Goal: Task Accomplishment & Management: Manage account settings

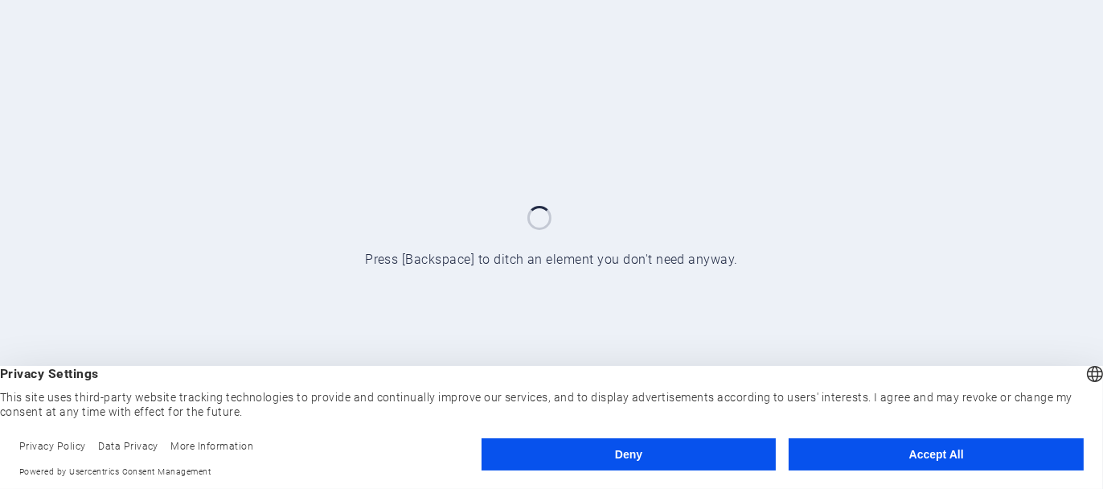
click at [691, 451] on button "Accept All" at bounding box center [936, 454] width 295 height 32
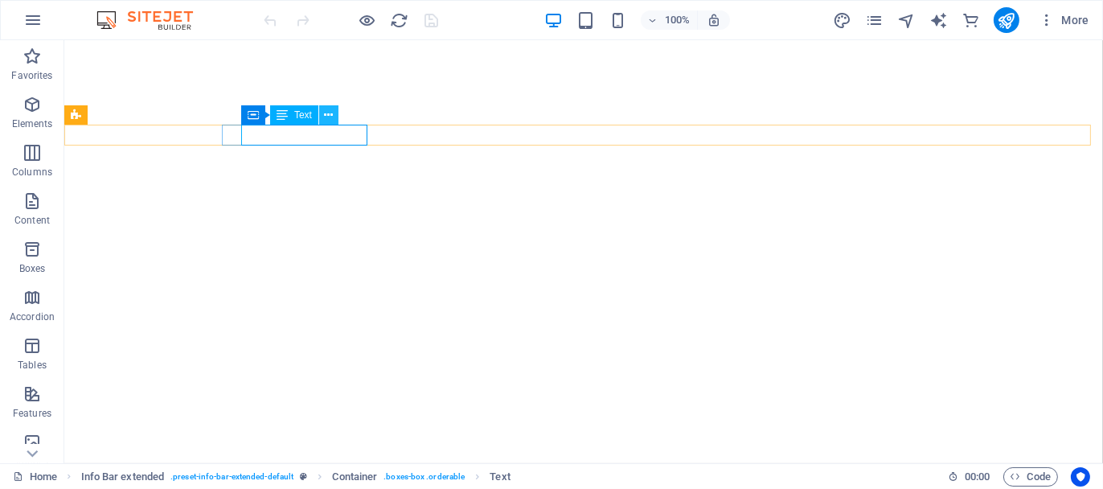
click at [330, 115] on icon at bounding box center [328, 115] width 9 height 17
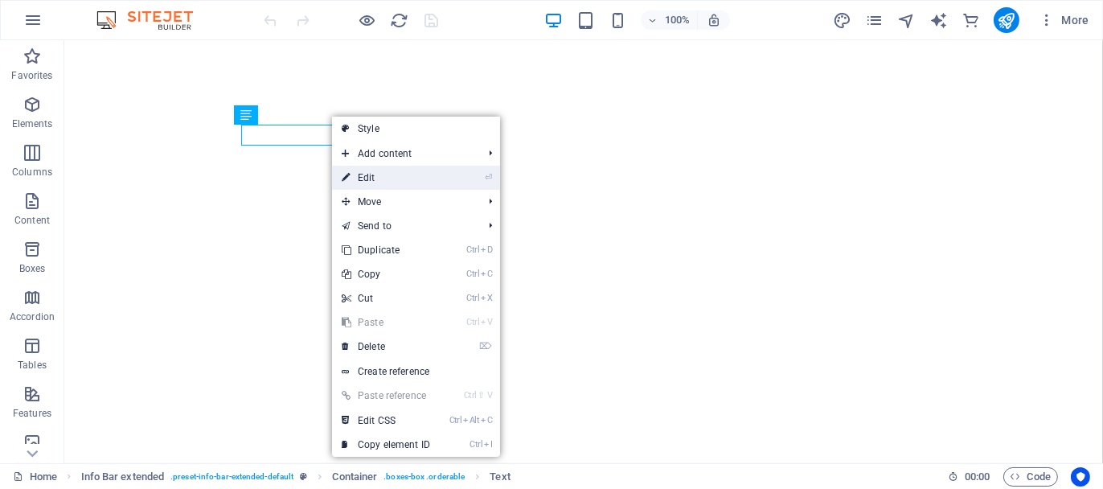
click at [365, 180] on link "⏎ Edit" at bounding box center [386, 178] width 108 height 24
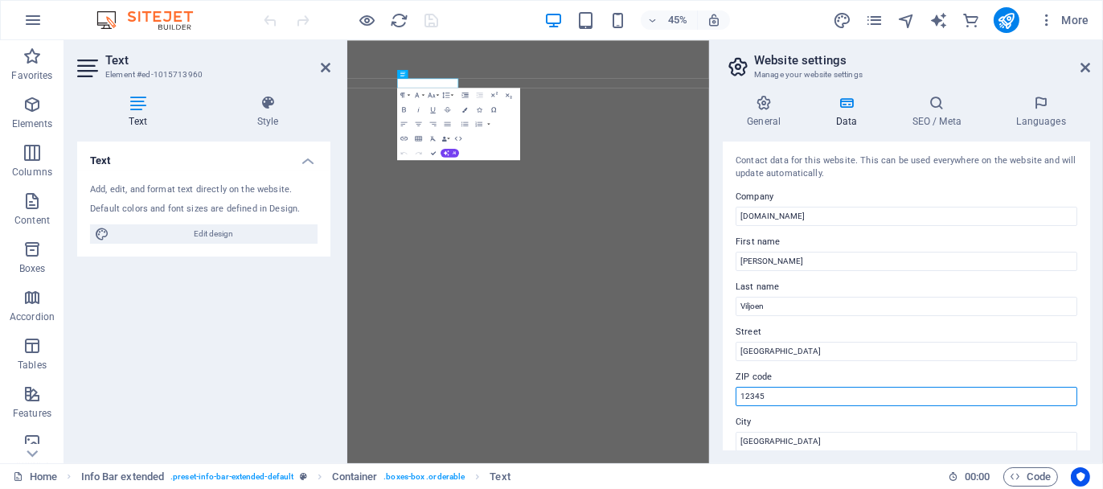
drag, startPoint x: 771, startPoint y: 393, endPoint x: 737, endPoint y: 394, distance: 33.8
click at [691, 394] on input "12345" at bounding box center [907, 396] width 342 height 19
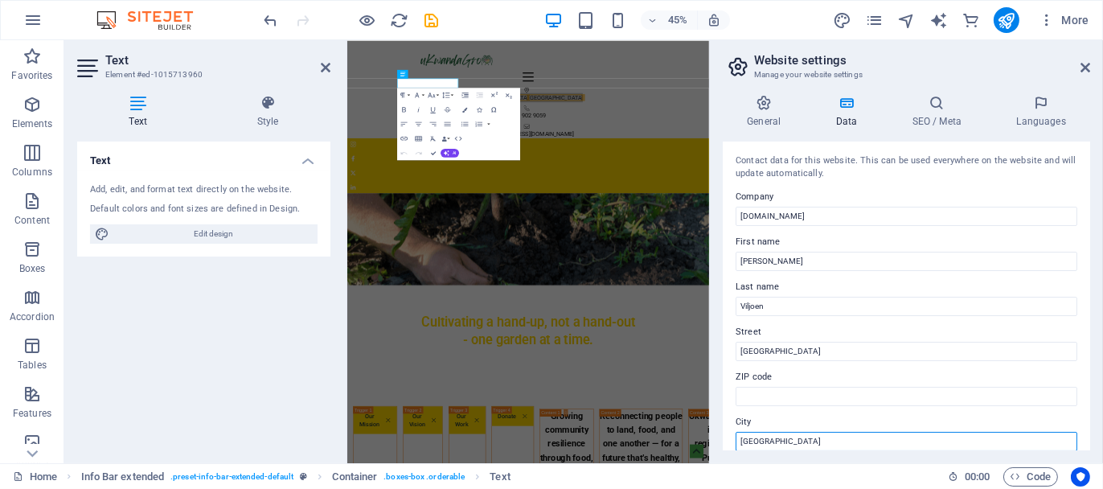
drag, startPoint x: 772, startPoint y: 437, endPoint x: 715, endPoint y: 437, distance: 57.1
click at [691, 437] on div "General Data SEO / Meta Languages Website name ukwandagro.org Logo Drag files h…" at bounding box center [906, 272] width 393 height 381
click at [691, 65] on aside "Website settings Manage your website settings General Data SEO / Meta Languages…" at bounding box center [906, 251] width 394 height 423
click at [691, 70] on icon at bounding box center [1086, 67] width 10 height 13
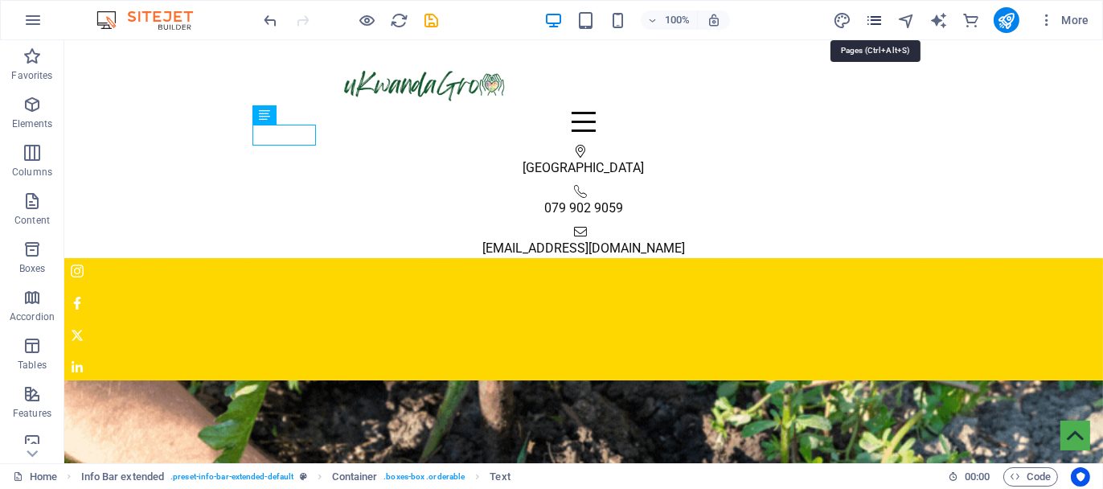
click at [691, 22] on icon "pages" at bounding box center [874, 20] width 18 height 18
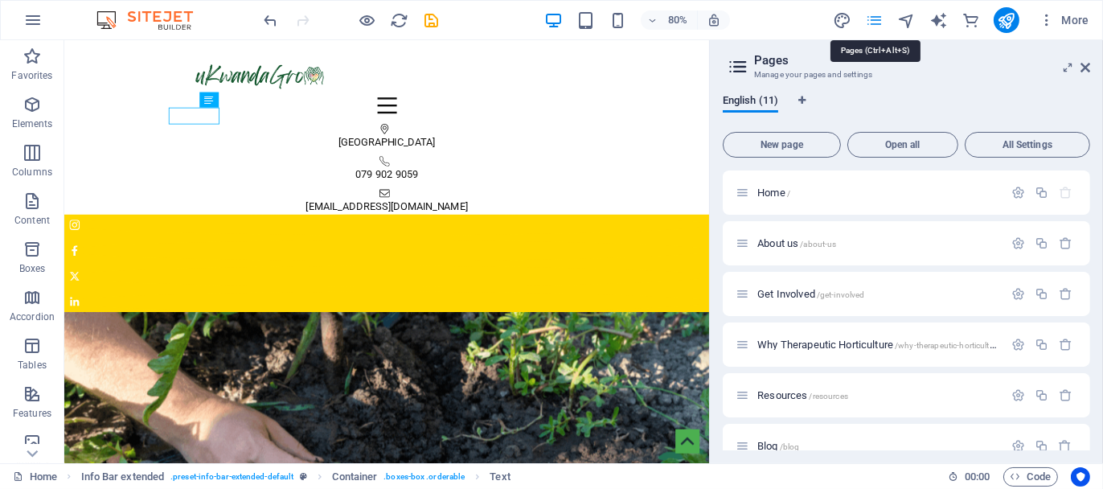
click at [691, 13] on icon "pages" at bounding box center [874, 20] width 18 height 18
click at [691, 238] on span "About us /about-us" at bounding box center [796, 243] width 79 height 12
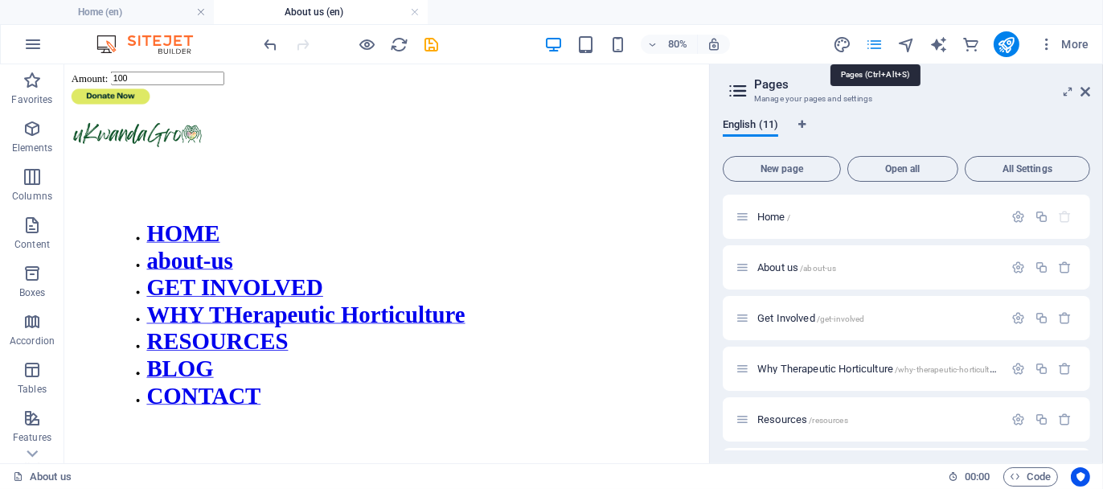
click at [691, 43] on icon "pages" at bounding box center [874, 44] width 18 height 18
click at [691, 319] on span "Get Involved /get-involved" at bounding box center [810, 318] width 107 height 12
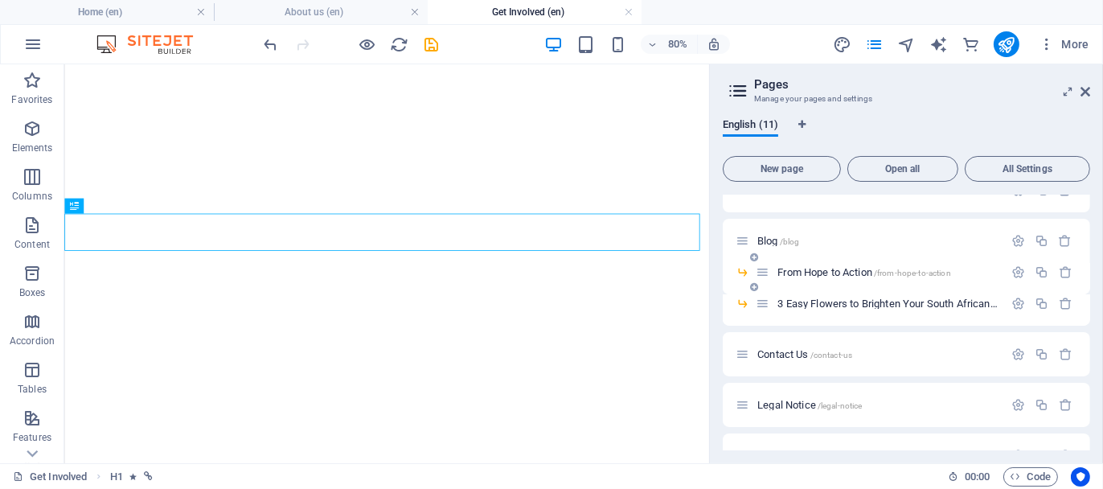
scroll to position [261, 0]
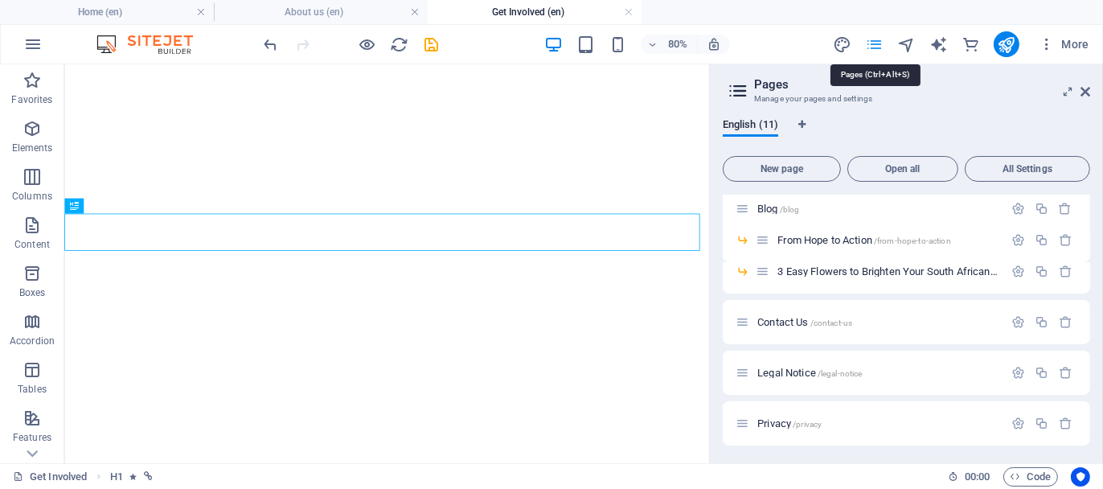
click at [691, 45] on icon "pages" at bounding box center [874, 44] width 18 height 18
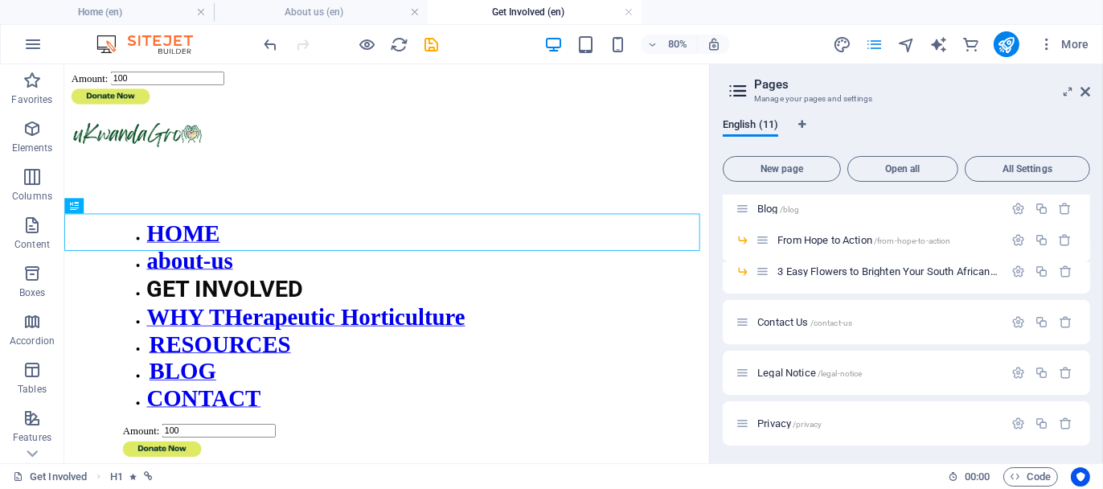
scroll to position [0, 0]
click at [691, 45] on icon "publish" at bounding box center [1006, 44] width 18 height 18
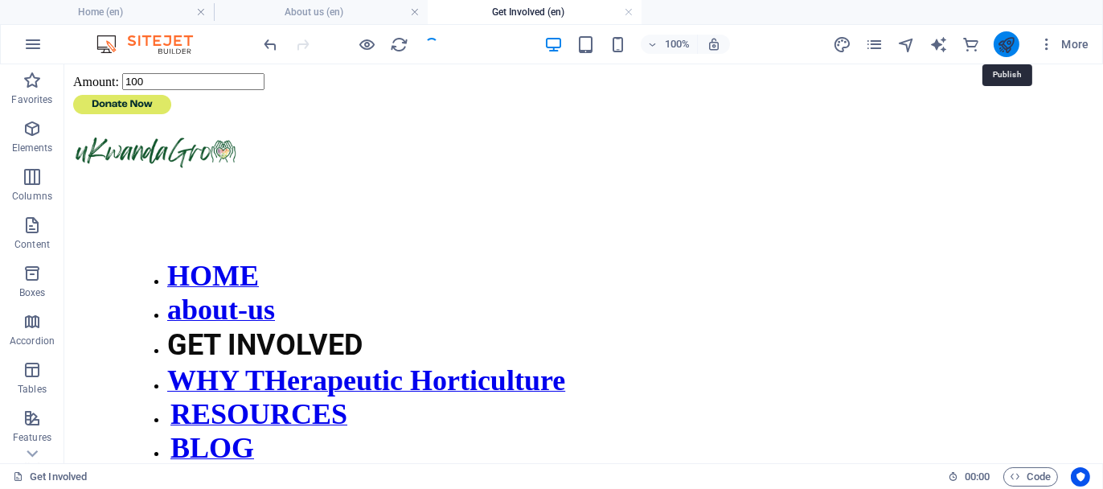
click at [691, 45] on icon "publish" at bounding box center [1006, 44] width 18 height 18
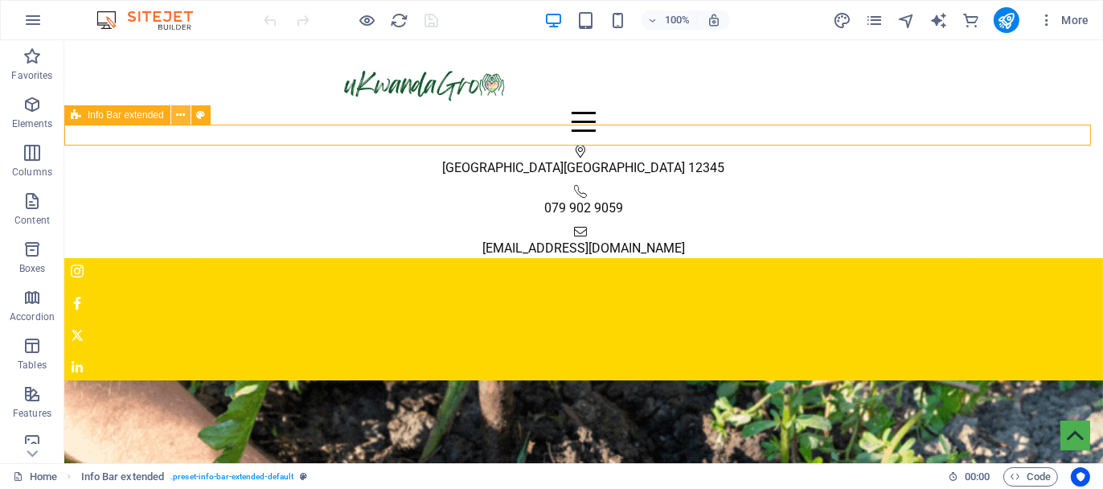
click at [176, 119] on icon at bounding box center [180, 115] width 9 height 17
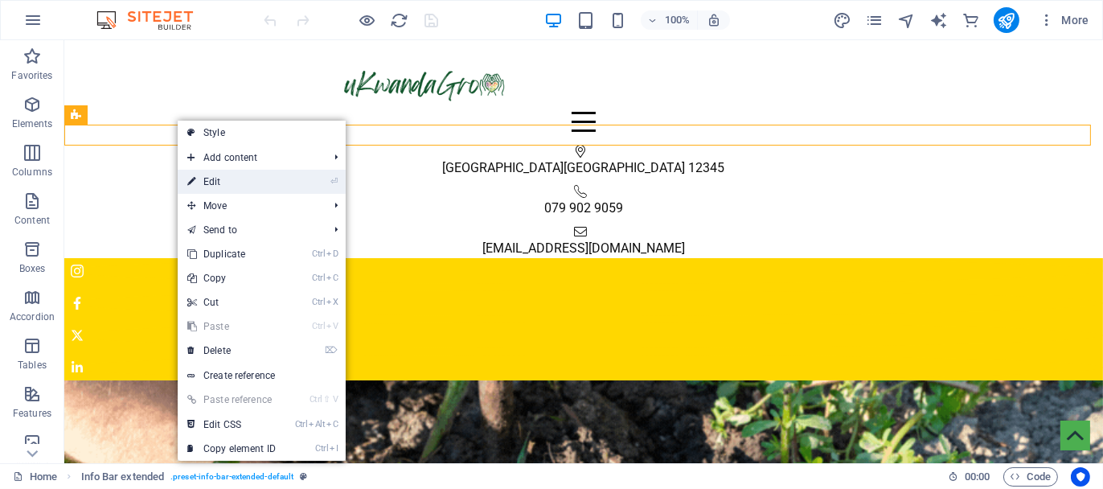
click at [213, 179] on link "⏎ Edit" at bounding box center [232, 182] width 108 height 24
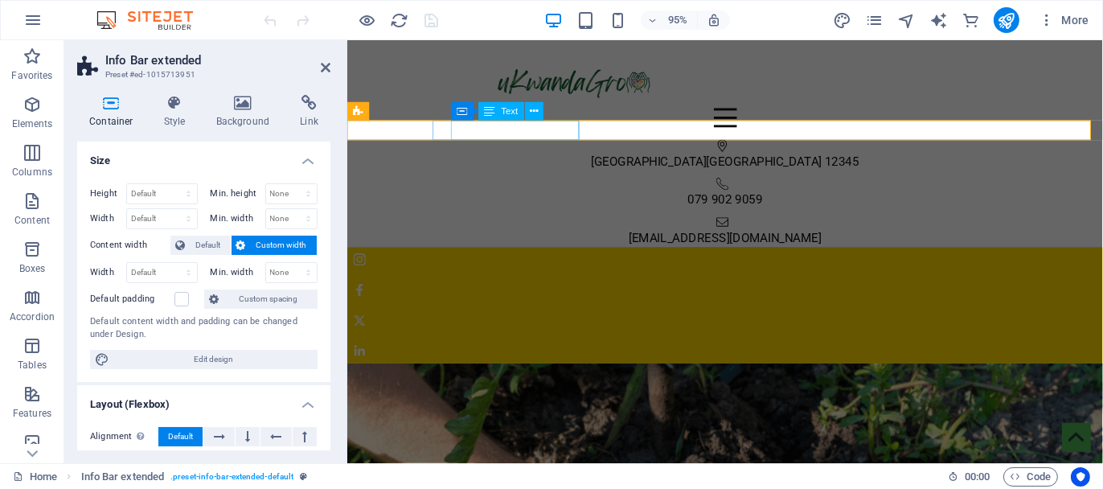
click at [691, 160] on span "Berlin" at bounding box center [784, 167] width 121 height 15
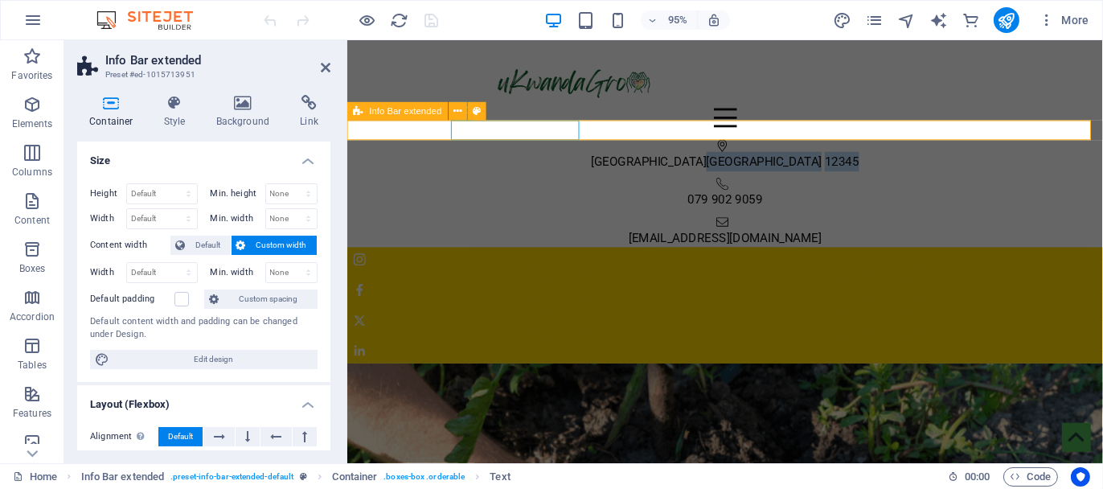
drag, startPoint x: 519, startPoint y: 131, endPoint x: 606, endPoint y: 130, distance: 86.8
click at [606, 145] on div "Cape Town Berlin 12345 079 902 9059 info@ukwandagro.org" at bounding box center [744, 201] width 795 height 113
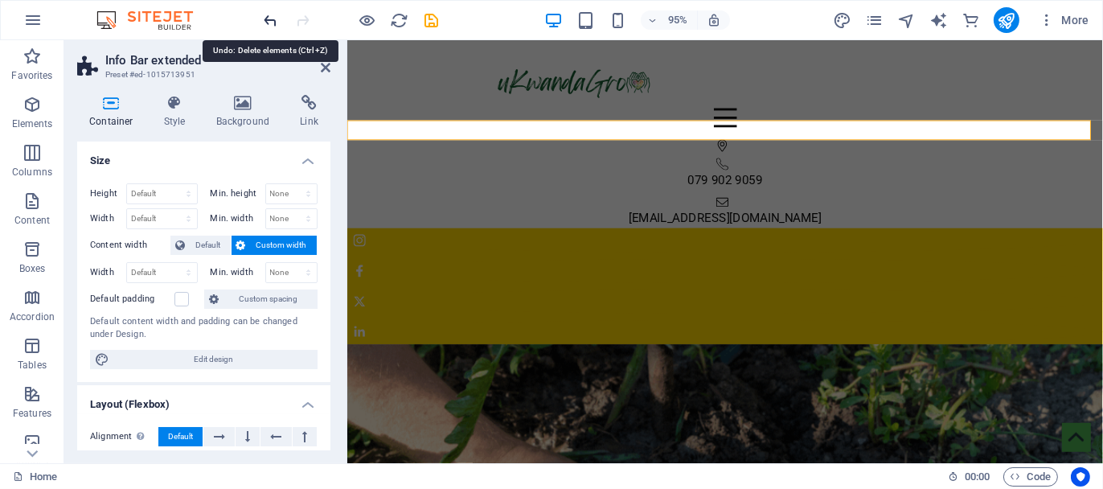
click at [271, 15] on icon "undo" at bounding box center [271, 20] width 18 height 18
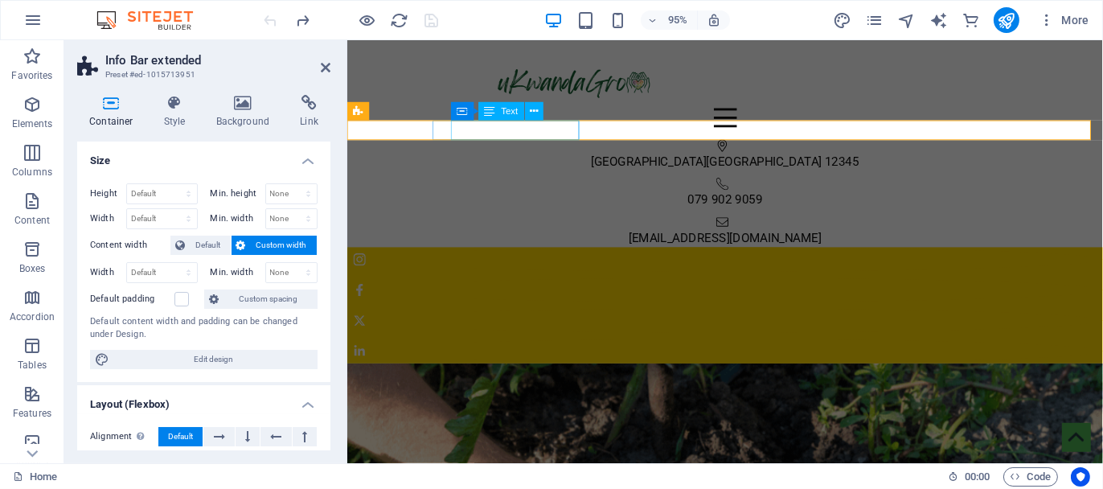
click at [603, 160] on span "[GEOGRAPHIC_DATA]" at bounding box center [663, 167] width 121 height 15
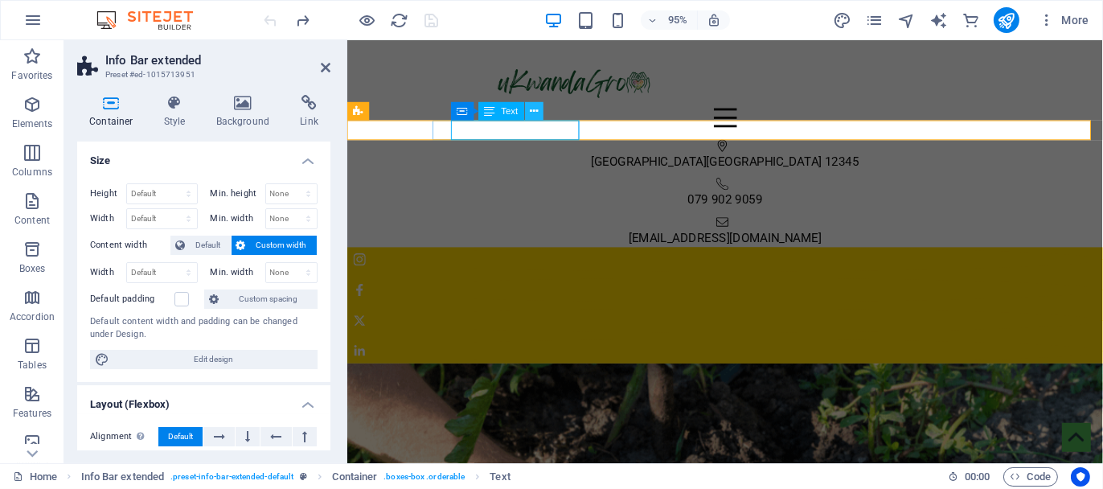
click at [540, 111] on button at bounding box center [534, 111] width 18 height 18
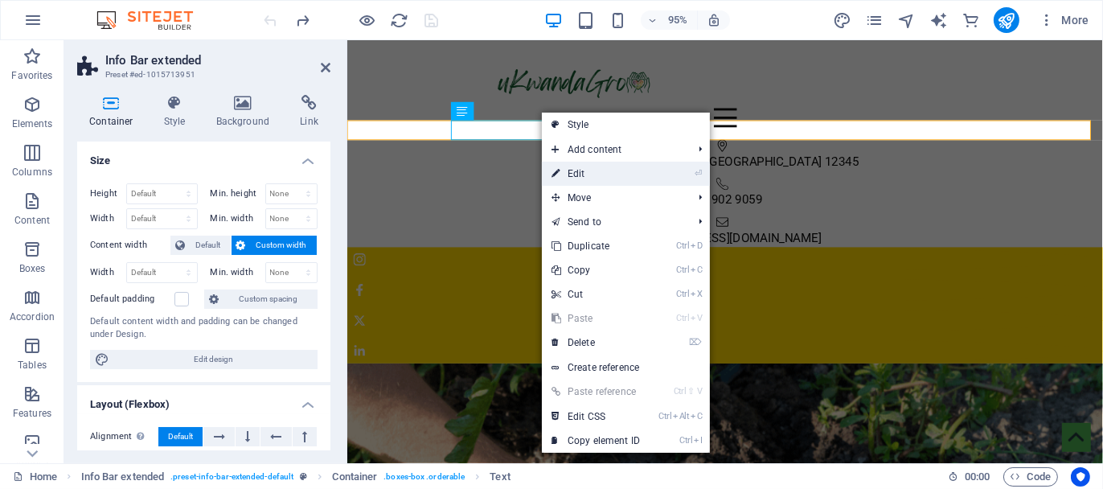
click at [591, 168] on link "⏎ Edit" at bounding box center [596, 174] width 108 height 24
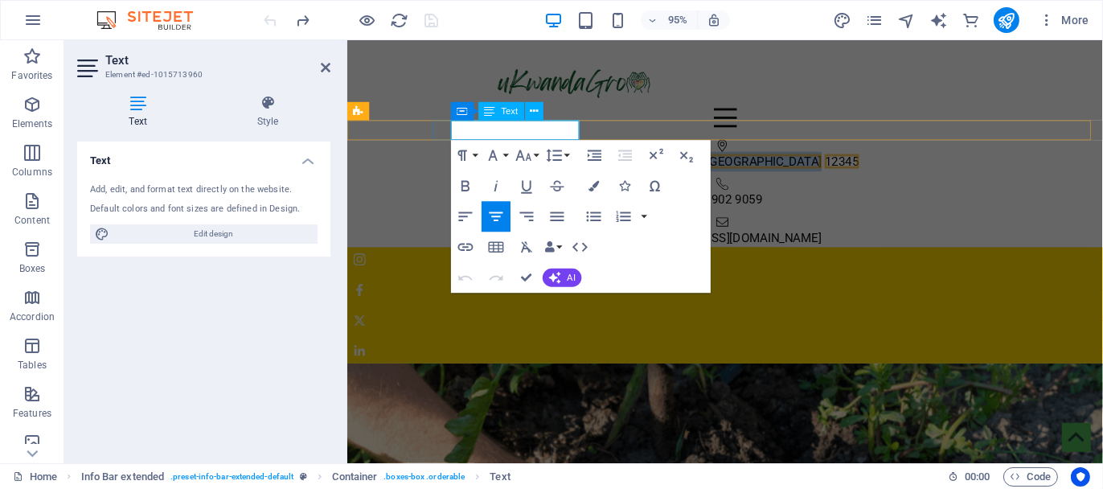
drag, startPoint x: 524, startPoint y: 133, endPoint x: 865, endPoint y: 169, distance: 342.8
click at [691, 160] on span "Berlin" at bounding box center [784, 167] width 121 height 15
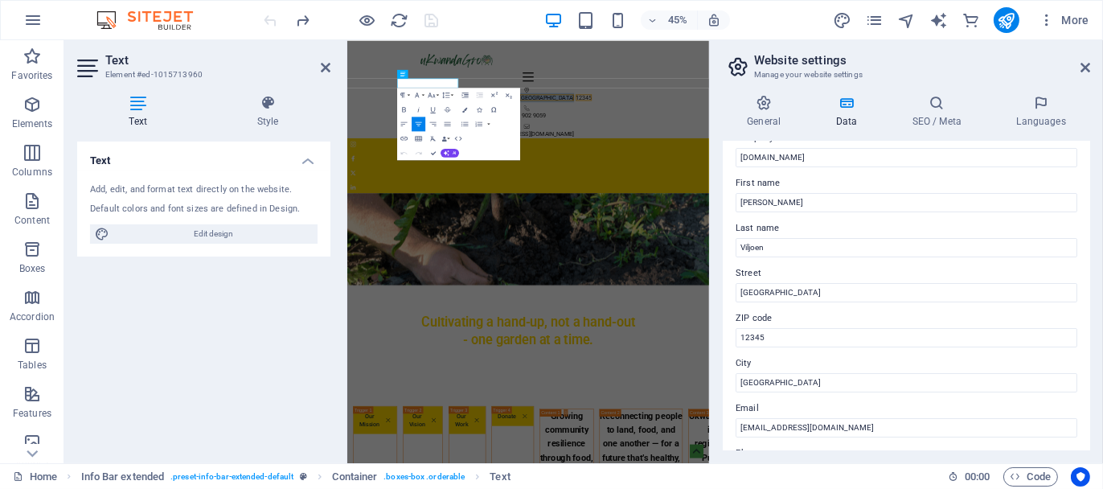
scroll to position [80, 0]
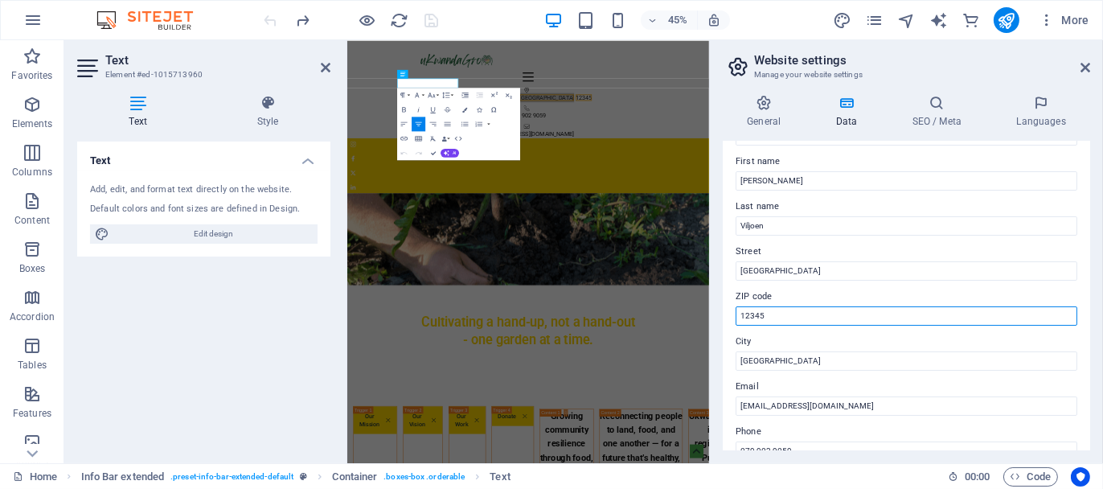
click at [691, 315] on input "12345" at bounding box center [907, 315] width 342 height 19
drag, startPoint x: 766, startPoint y: 315, endPoint x: 709, endPoint y: 319, distance: 57.2
click at [691, 319] on aside "Website settings Manage your website settings General Data SEO / Meta Languages…" at bounding box center [906, 251] width 394 height 423
type input "7140"
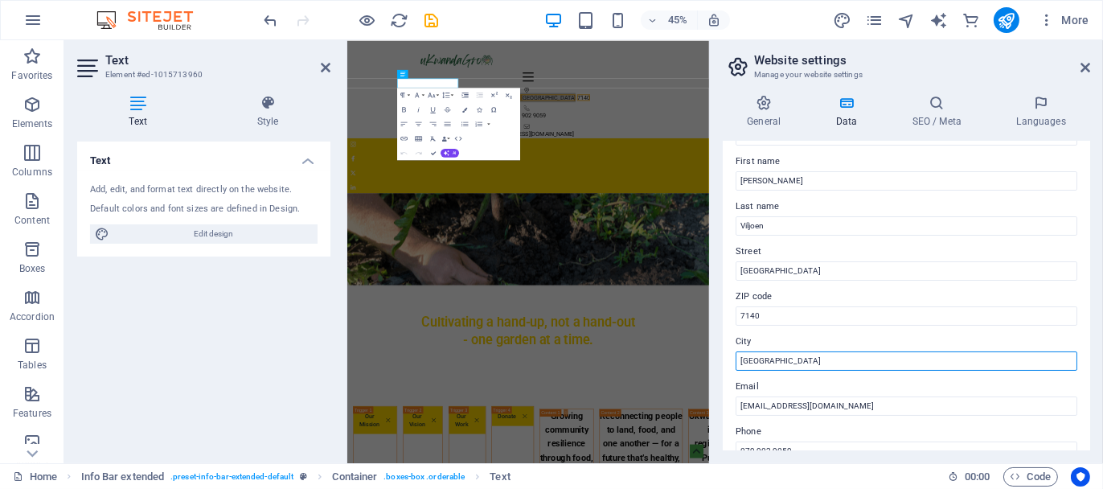
click at [691, 362] on input "Berlin" at bounding box center [907, 360] width 342 height 19
drag, startPoint x: 774, startPoint y: 362, endPoint x: 756, endPoint y: 353, distance: 19.8
click at [691, 353] on input "Berlin" at bounding box center [907, 360] width 342 height 19
click at [691, 354] on input "Berlin" at bounding box center [907, 360] width 342 height 19
type input "B"
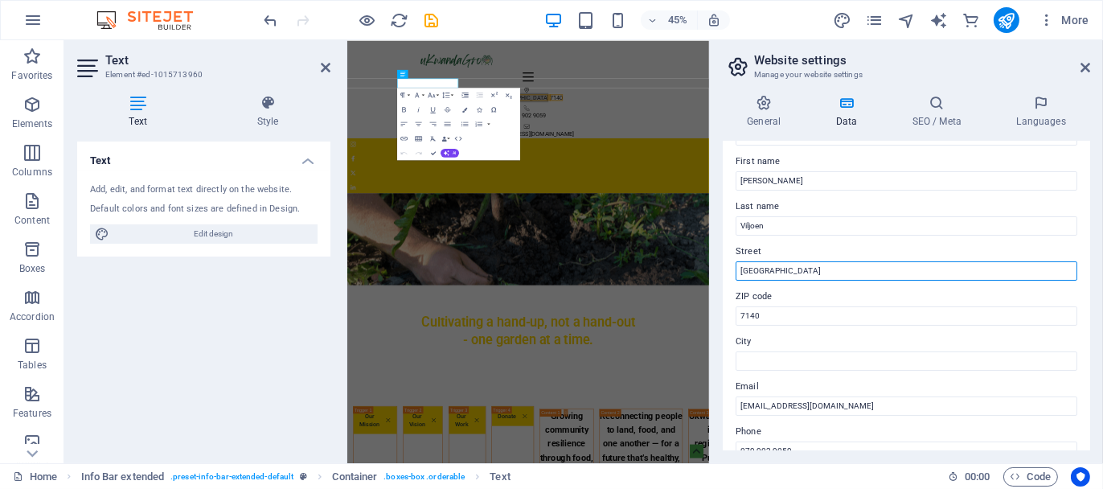
drag, startPoint x: 790, startPoint y: 266, endPoint x: 729, endPoint y: 273, distance: 60.6
click at [691, 273] on div "Contact data for this website. This can be used everywhere on the website and w…" at bounding box center [906, 296] width 367 height 309
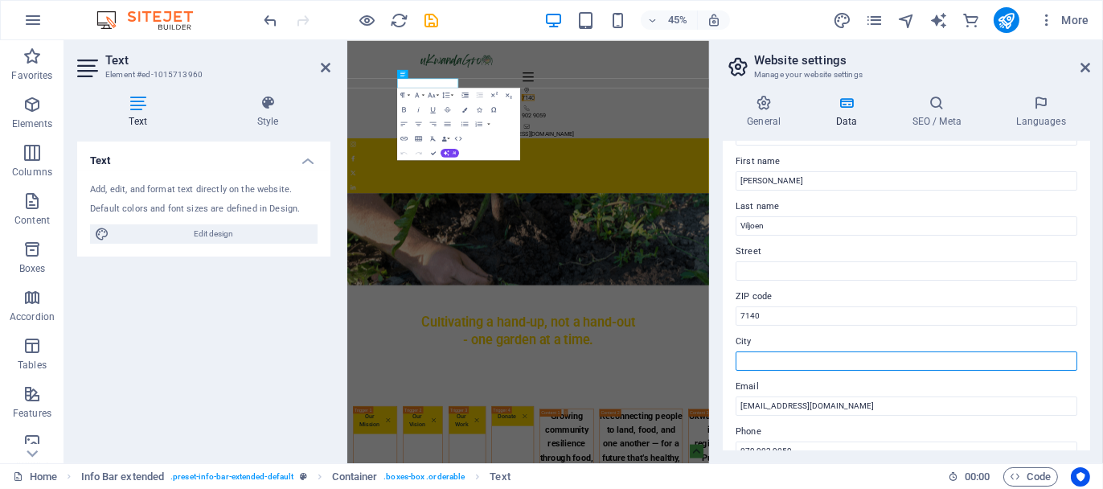
click at [691, 363] on input "City" at bounding box center [907, 360] width 342 height 19
paste input "[GEOGRAPHIC_DATA]"
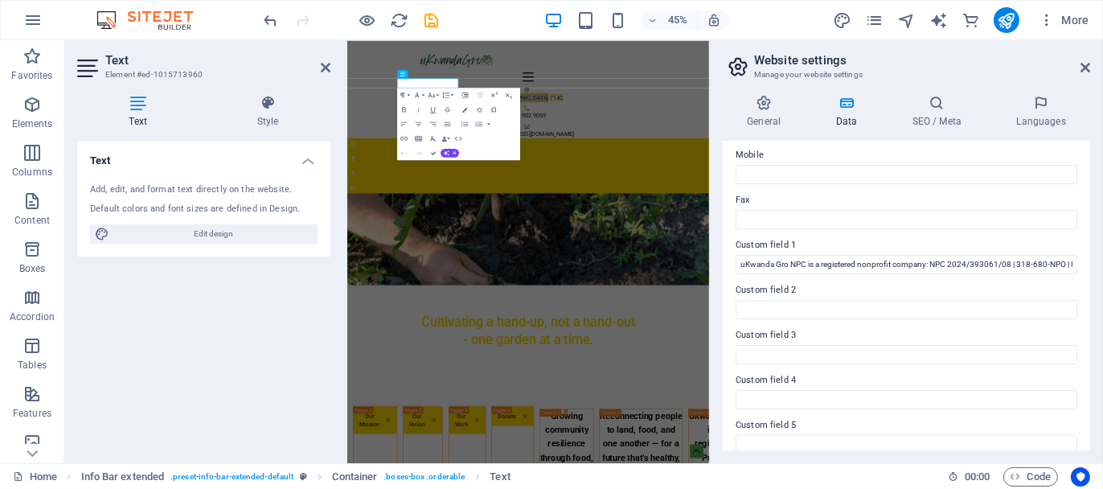
scroll to position [462, 0]
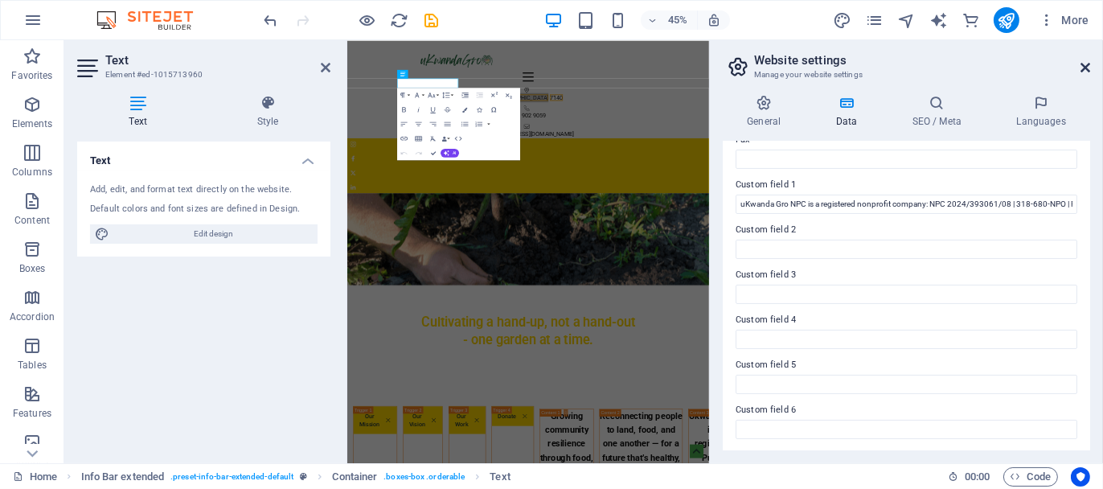
type input "[GEOGRAPHIC_DATA]"
click at [691, 69] on icon at bounding box center [1086, 67] width 10 height 13
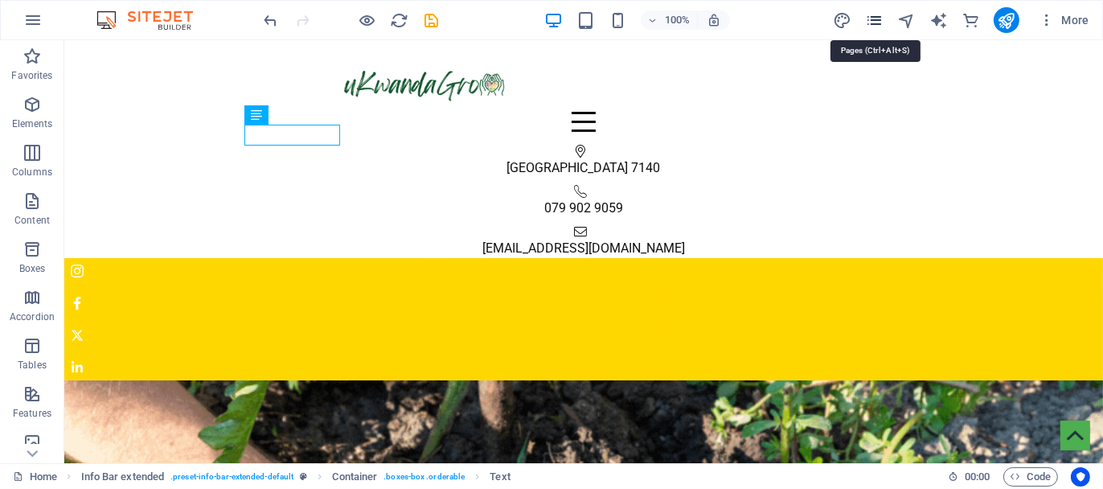
click at [691, 18] on icon "pages" at bounding box center [874, 20] width 18 height 18
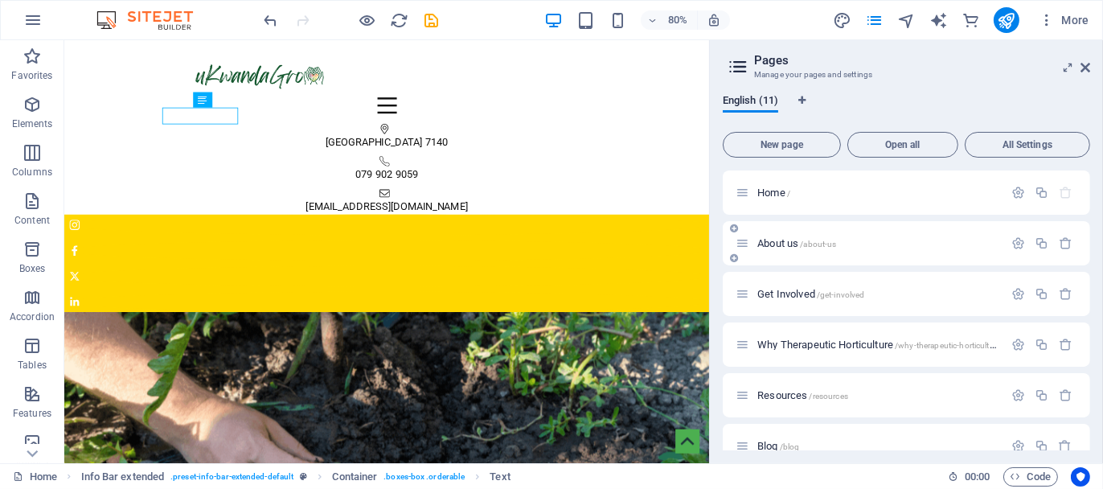
click at [691, 234] on div "About us /about-us" at bounding box center [870, 243] width 268 height 18
click at [691, 242] on span "About us /about-us" at bounding box center [796, 243] width 79 height 12
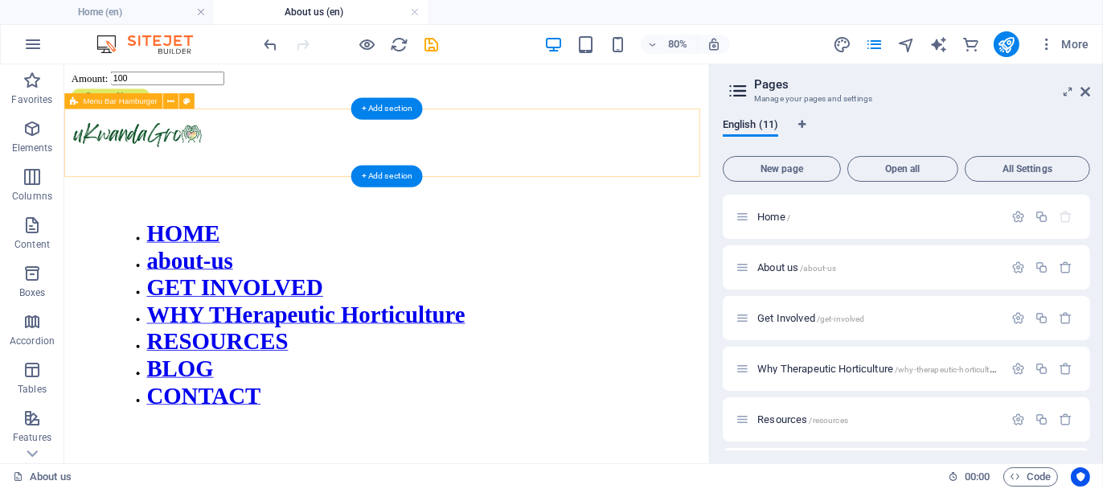
scroll to position [0, 0]
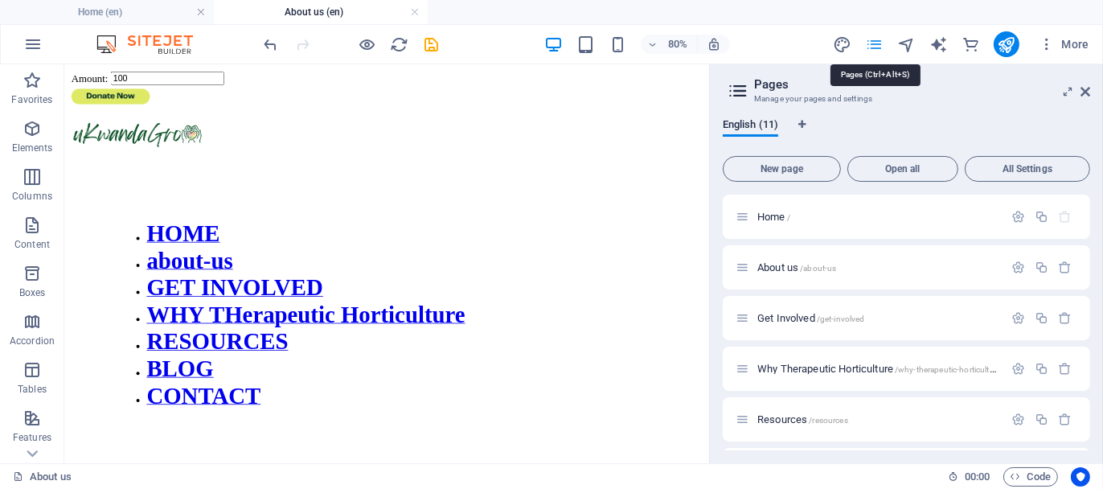
click at [691, 37] on icon "pages" at bounding box center [874, 44] width 18 height 18
click at [691, 318] on span "Get Involved /get-involved" at bounding box center [810, 318] width 107 height 12
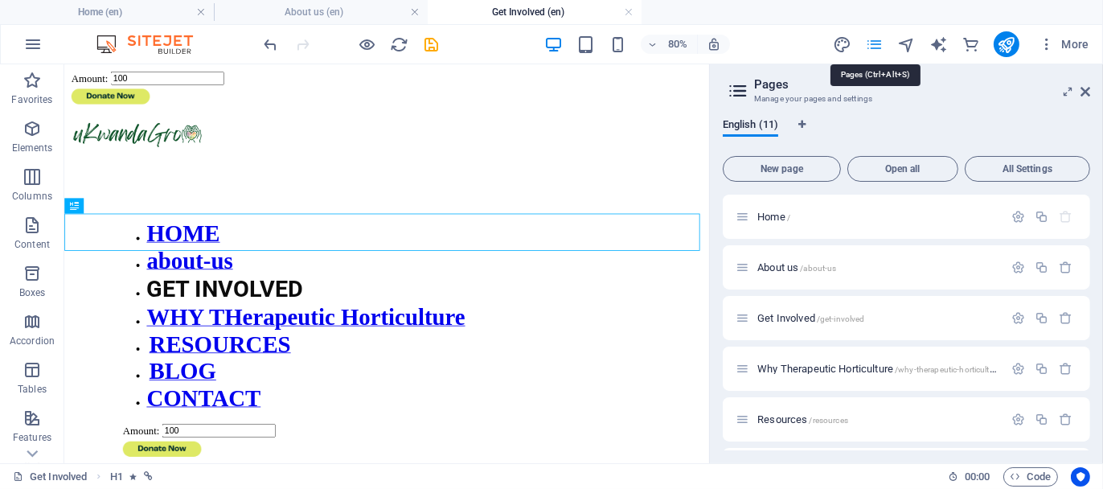
click at [691, 35] on icon "pages" at bounding box center [874, 44] width 18 height 18
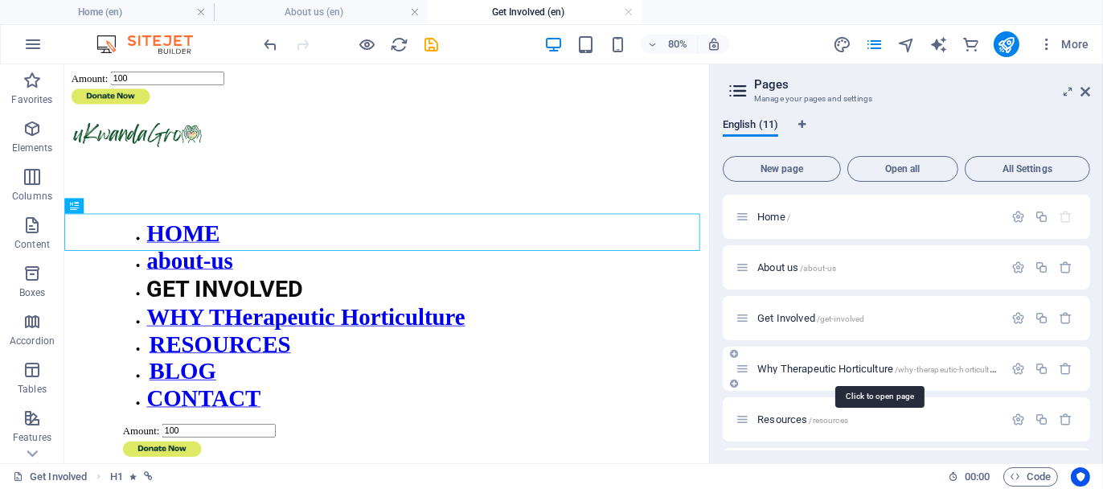
click at [691, 366] on span "Why Therapeutic Horticulture /why-therapeutic-horticulture" at bounding box center [879, 369] width 244 height 12
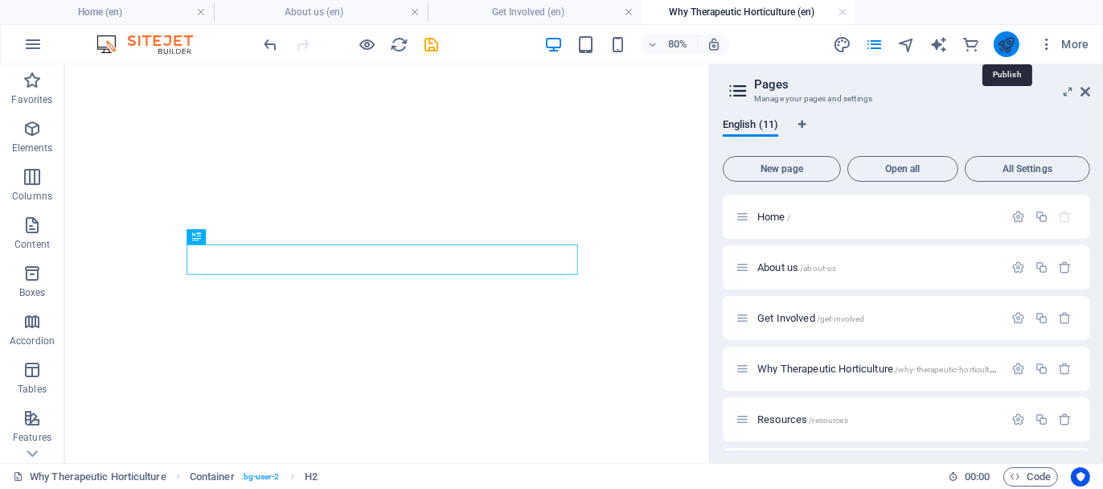
click at [691, 44] on icon "publish" at bounding box center [1006, 44] width 18 height 18
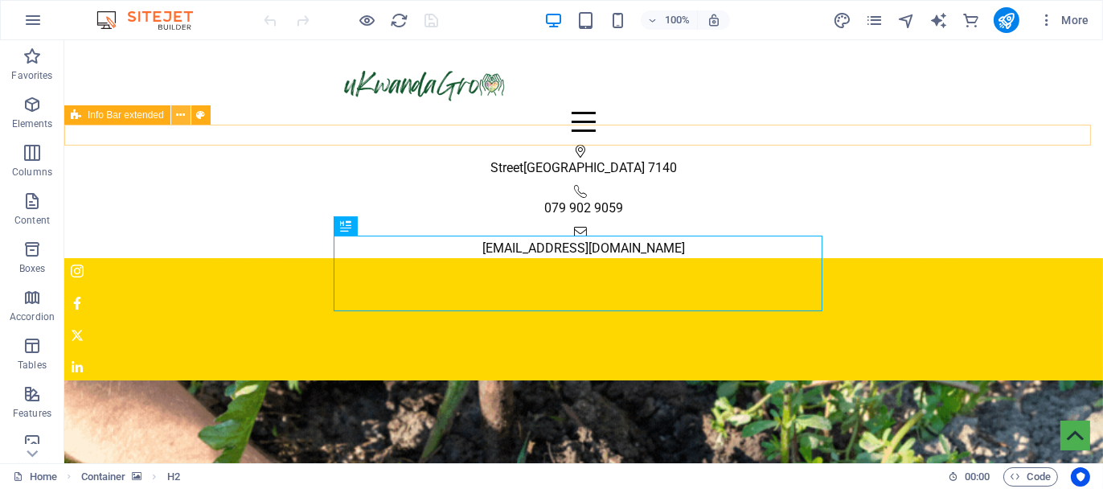
click at [177, 112] on icon at bounding box center [180, 115] width 9 height 17
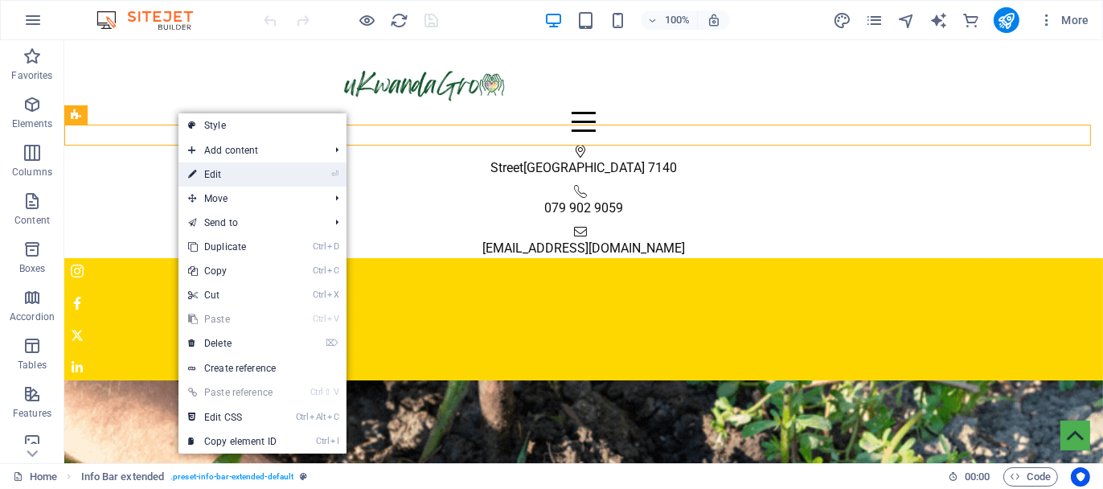
click at [217, 171] on link "⏎ Edit" at bounding box center [233, 174] width 108 height 24
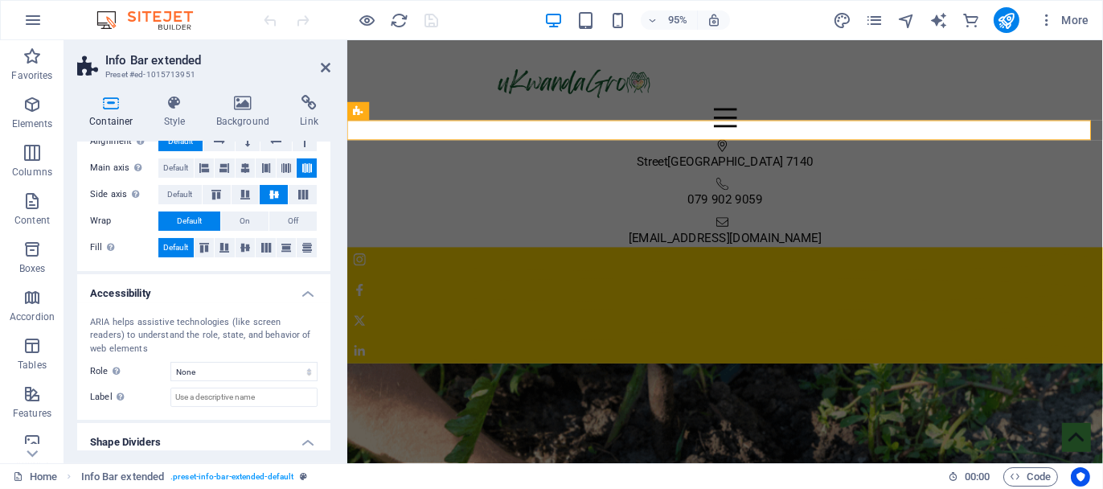
scroll to position [339, 0]
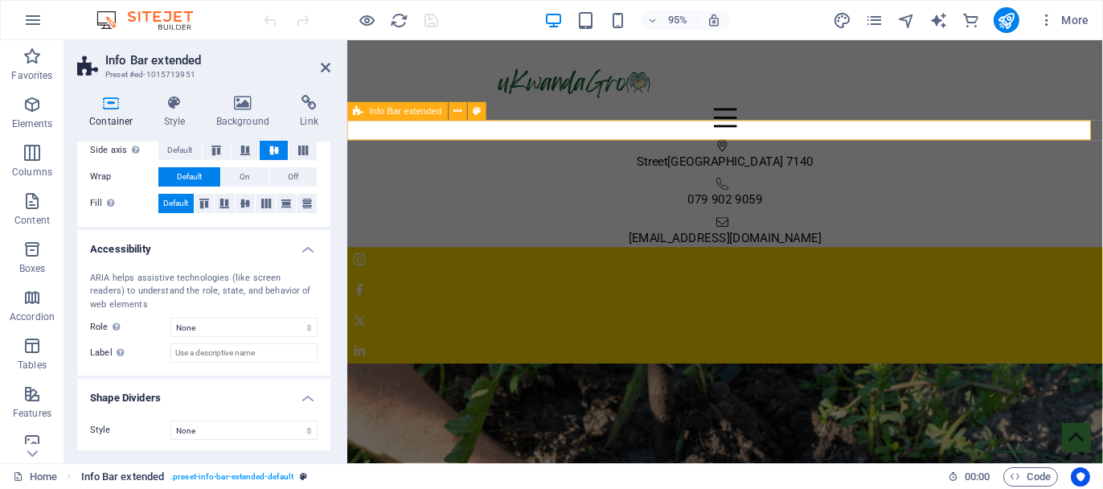
click at [231, 474] on span ". preset-info-bar-extended-default" at bounding box center [231, 476] width 123 height 19
click at [298, 471] on link "Info Bar extended . preset-info-bar-extended-default" at bounding box center [194, 476] width 227 height 19
click at [303, 474] on icon "breadcrumb" at bounding box center [303, 476] width 7 height 9
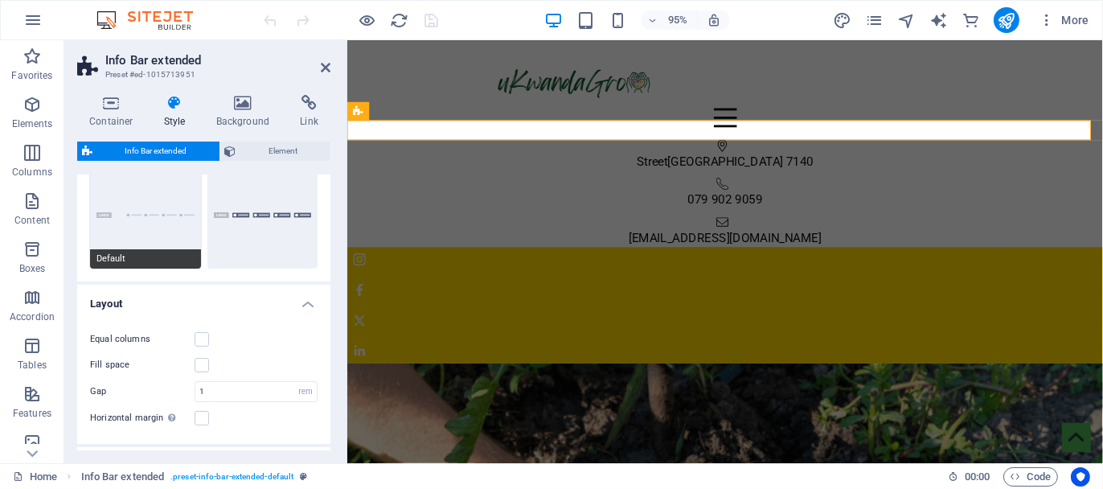
scroll to position [80, 0]
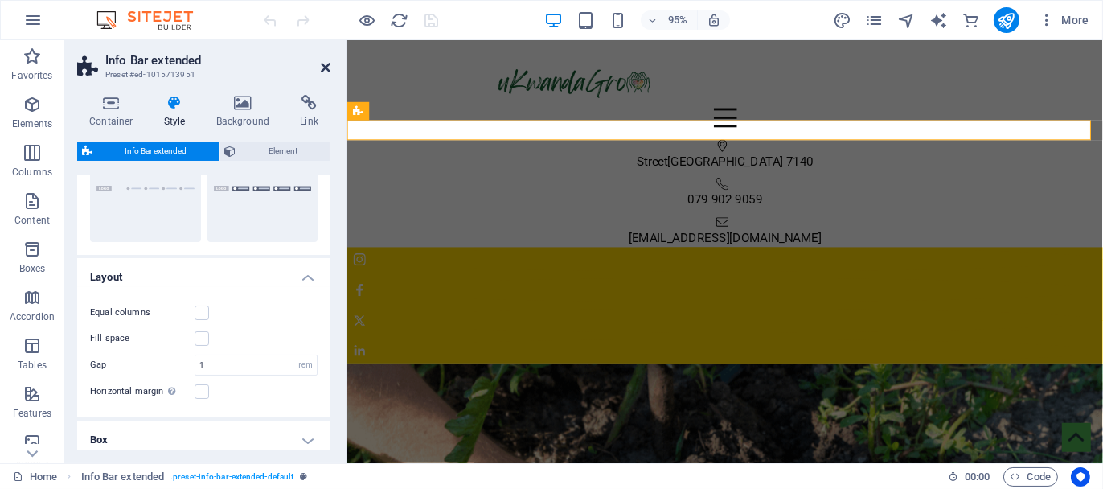
drag, startPoint x: 325, startPoint y: 63, endPoint x: 261, endPoint y: 23, distance: 75.2
click at [325, 63] on icon at bounding box center [326, 67] width 10 height 13
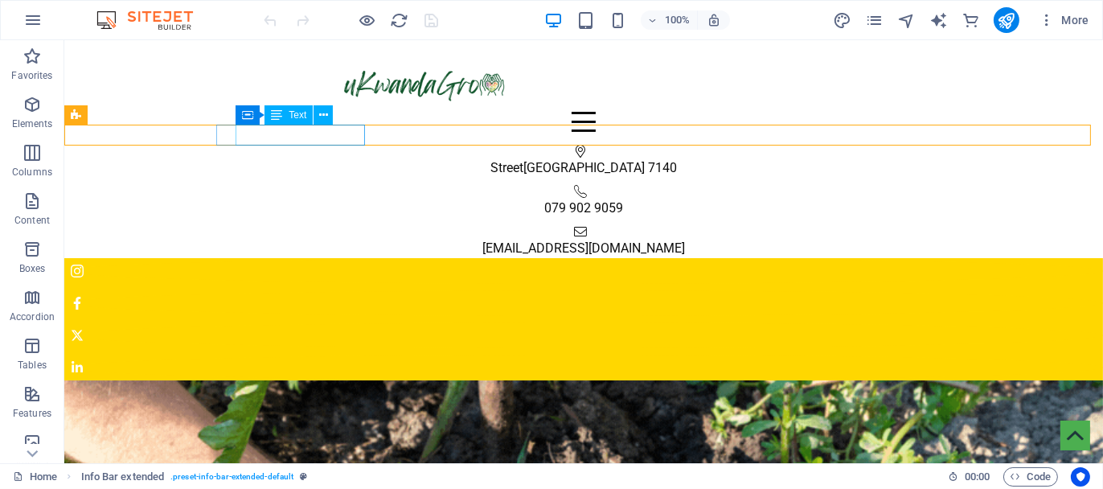
click at [523, 160] on span "[GEOGRAPHIC_DATA]" at bounding box center [583, 167] width 121 height 15
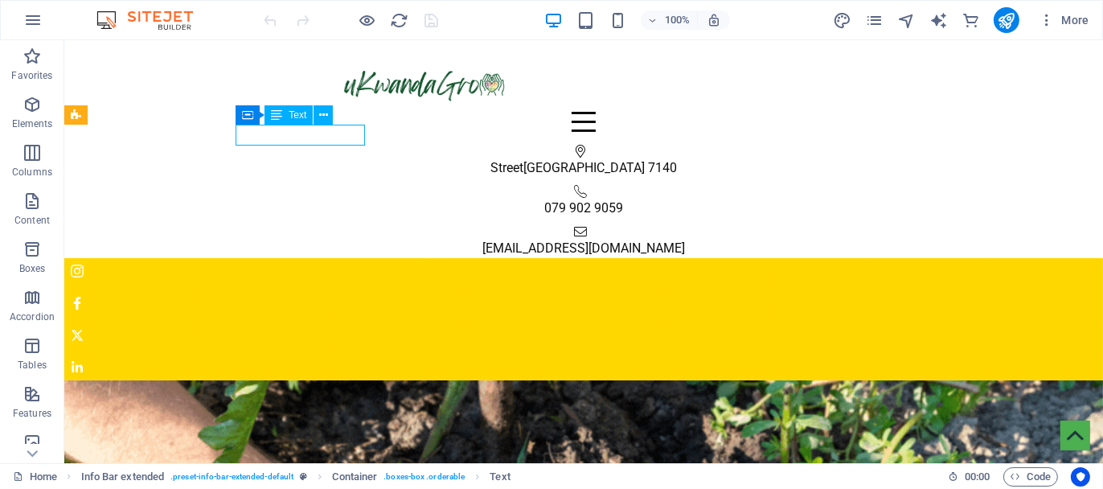
click at [490, 160] on span "Street" at bounding box center [506, 167] width 33 height 15
click at [523, 160] on span "[GEOGRAPHIC_DATA]" at bounding box center [583, 167] width 121 height 15
click at [327, 120] on icon at bounding box center [323, 115] width 9 height 17
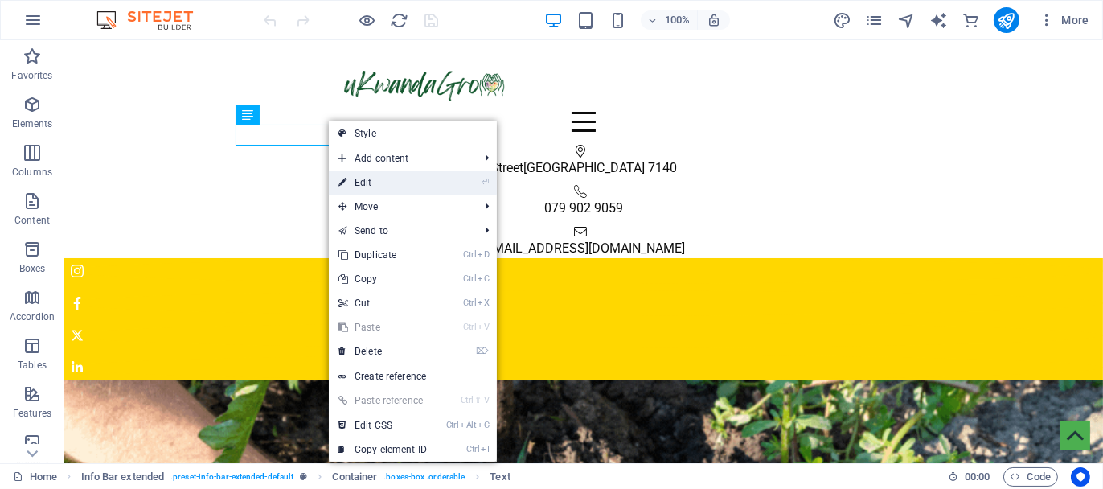
click at [367, 175] on link "⏎ Edit" at bounding box center [383, 182] width 108 height 24
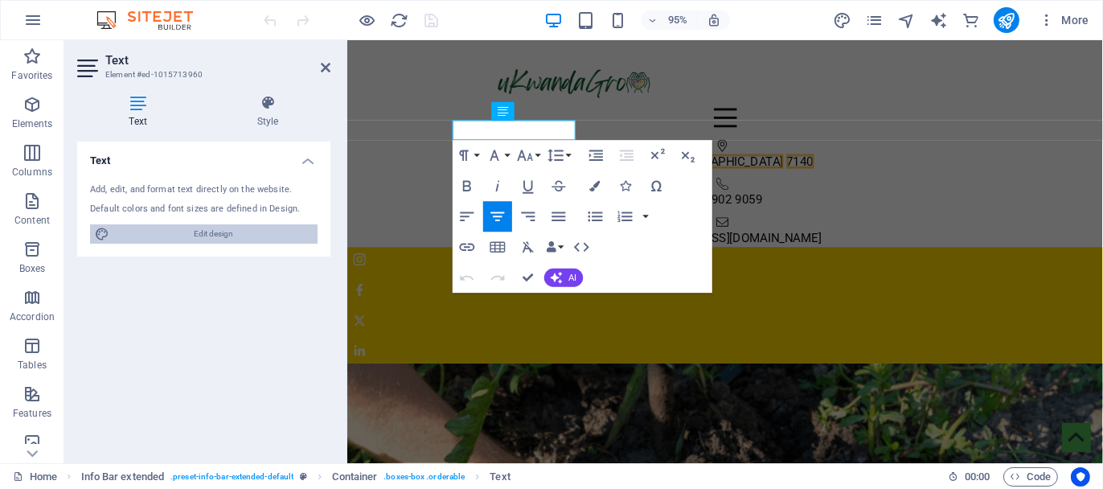
click at [177, 228] on span "Edit design" at bounding box center [213, 233] width 199 height 19
select select "px"
select select "400"
select select "px"
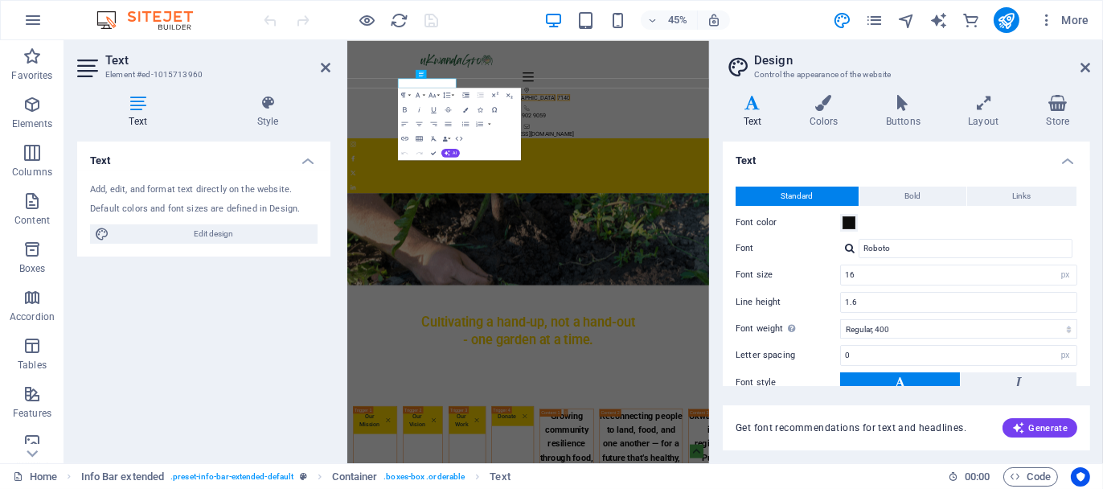
scroll to position [118, 0]
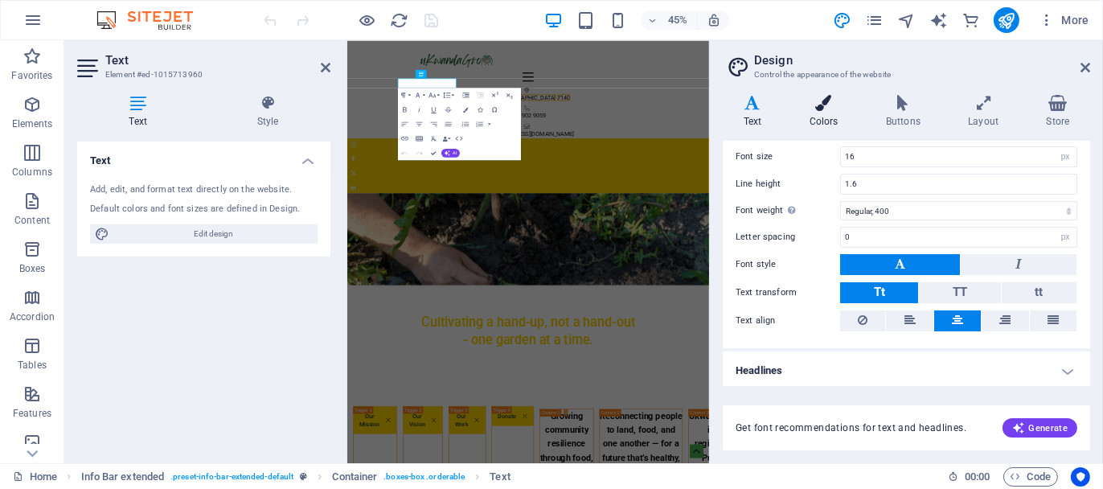
click at [832, 99] on icon at bounding box center [824, 103] width 70 height 16
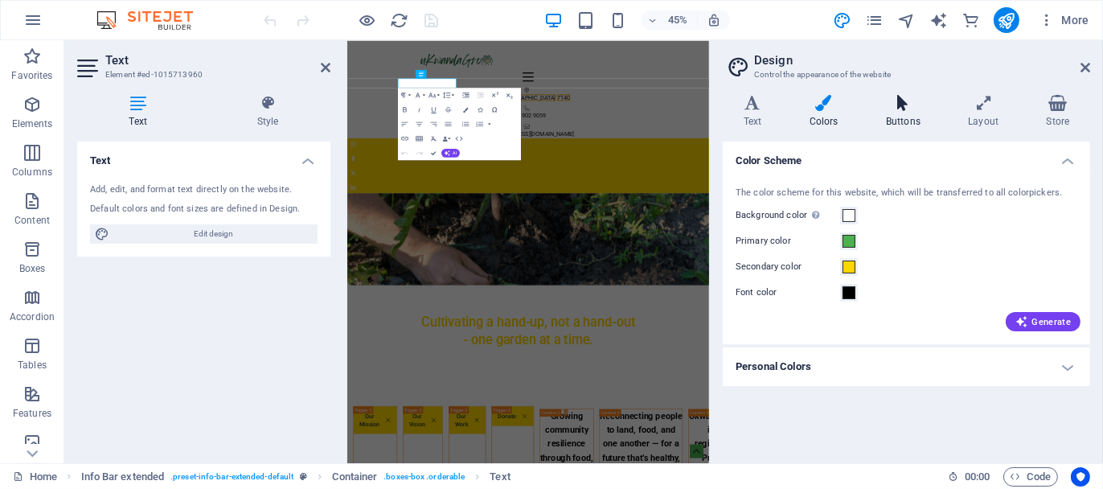
click at [898, 109] on icon at bounding box center [903, 103] width 76 height 16
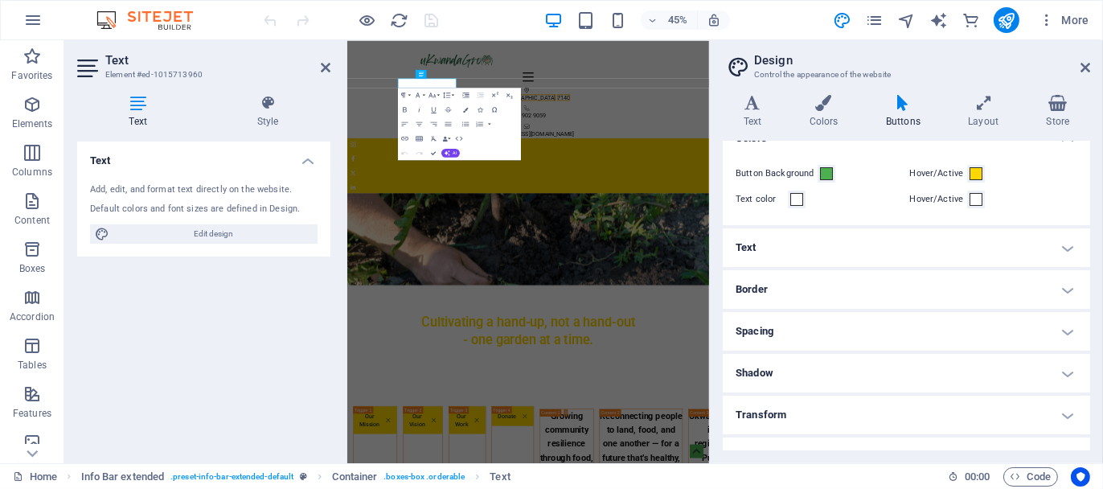
scroll to position [70, 0]
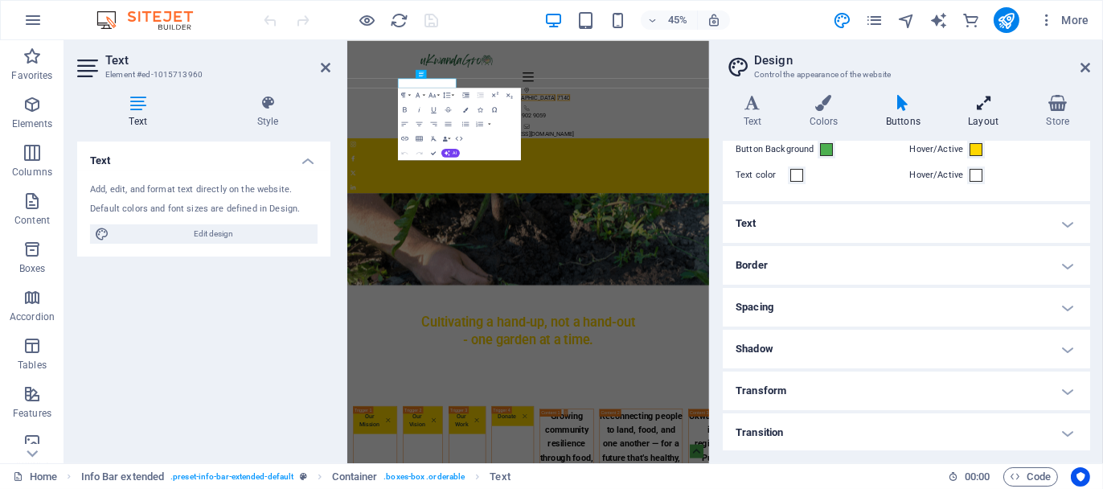
click at [972, 100] on icon at bounding box center [984, 103] width 72 height 16
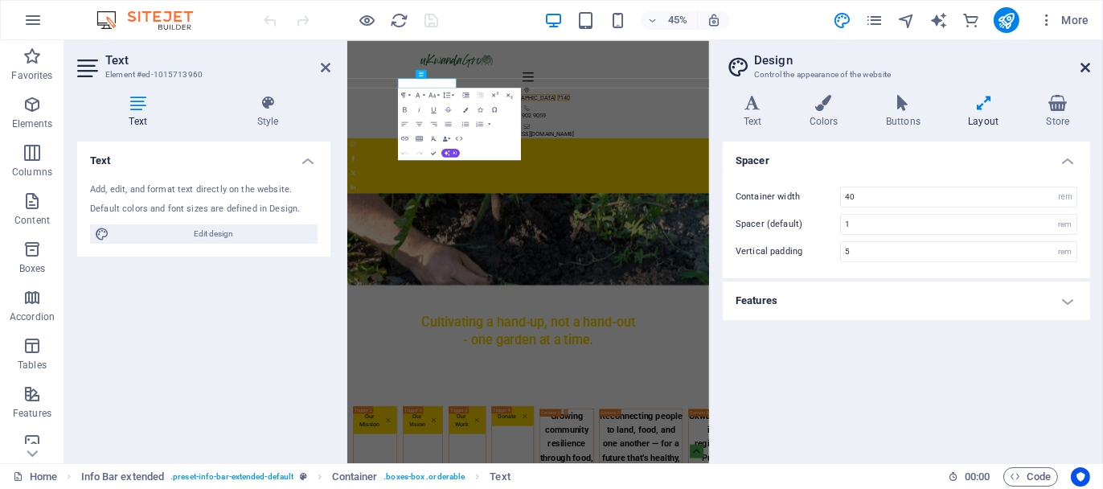
click at [1083, 65] on icon at bounding box center [1086, 67] width 10 height 13
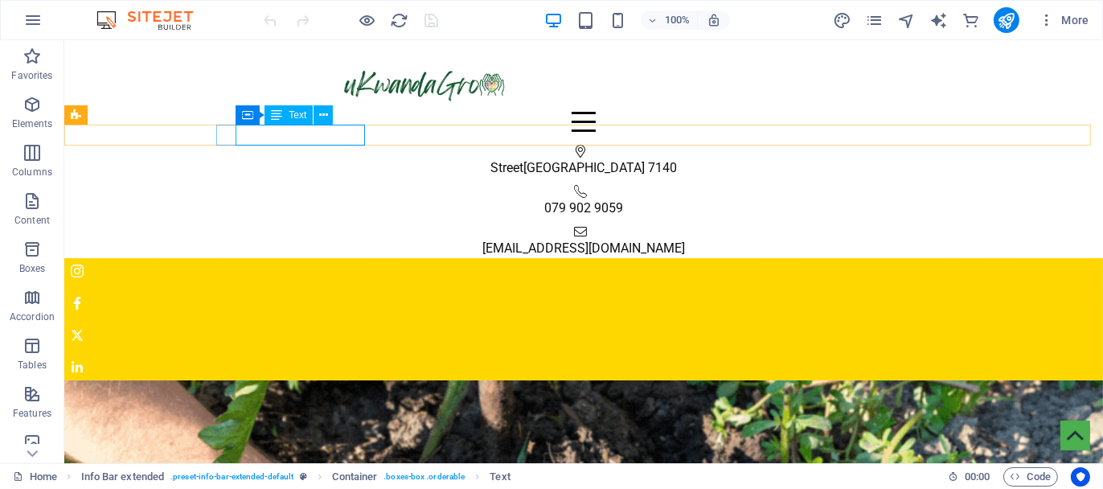
click at [523, 160] on span "[GEOGRAPHIC_DATA]" at bounding box center [583, 167] width 121 height 15
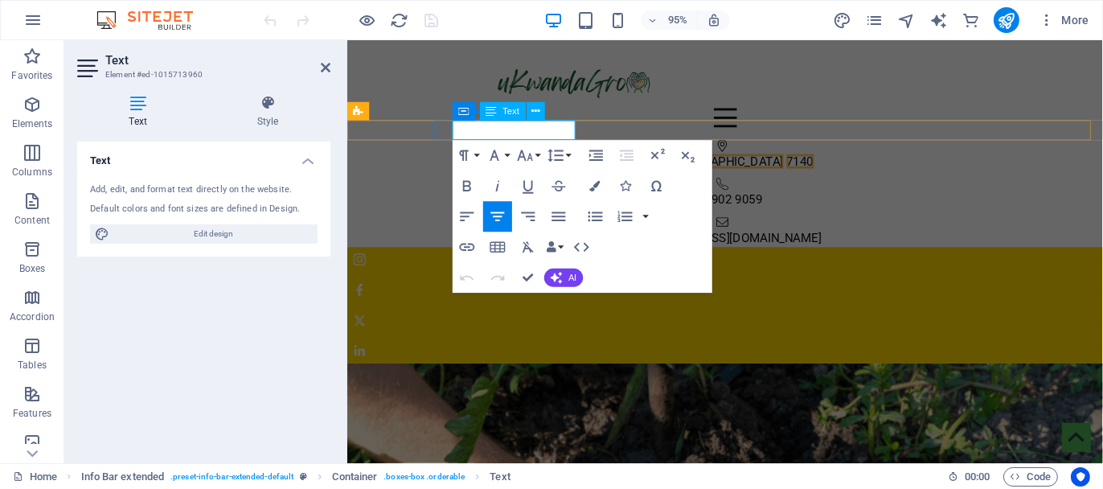
click at [651, 160] on span "Street" at bounding box center [667, 167] width 33 height 15
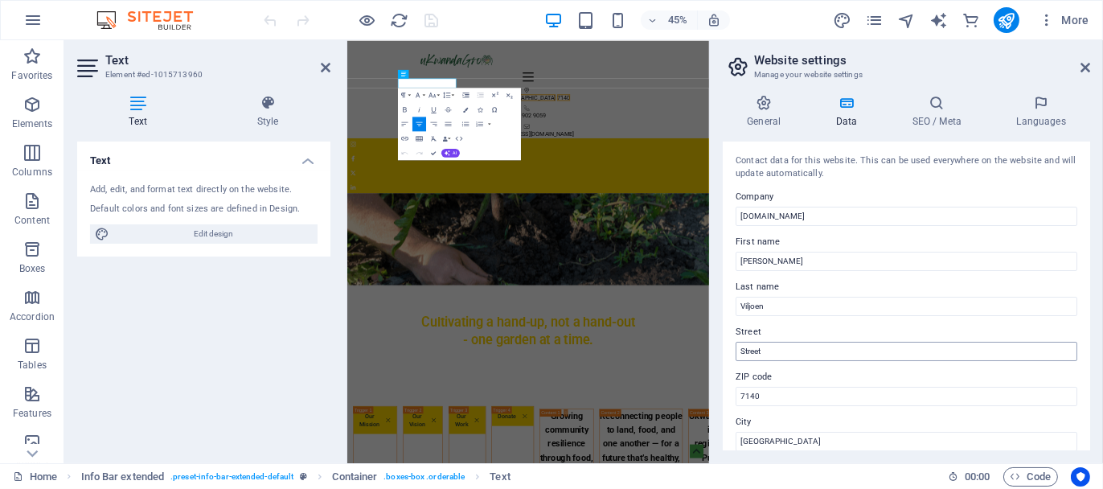
click at [778, 344] on input "Street" at bounding box center [907, 351] width 342 height 19
type input "S"
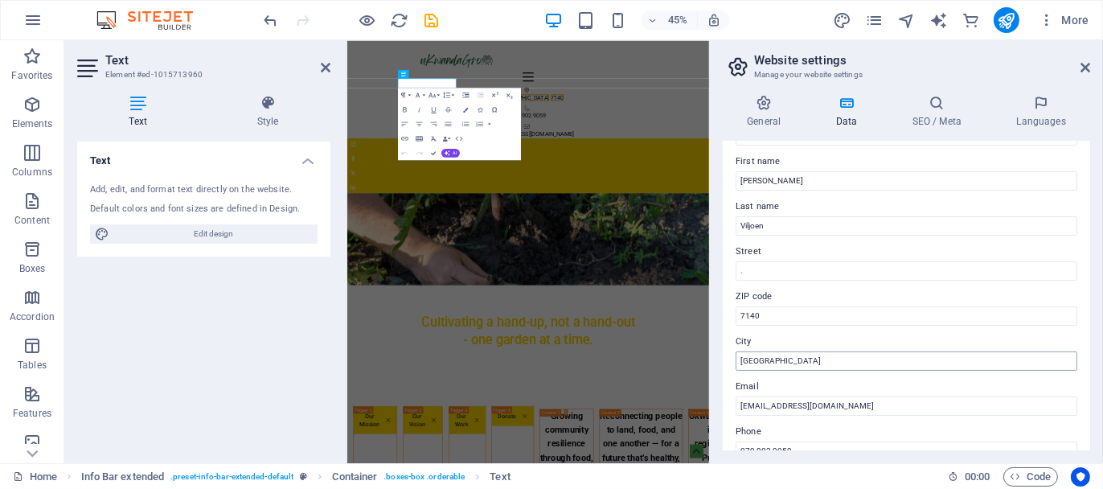
scroll to position [161, 0]
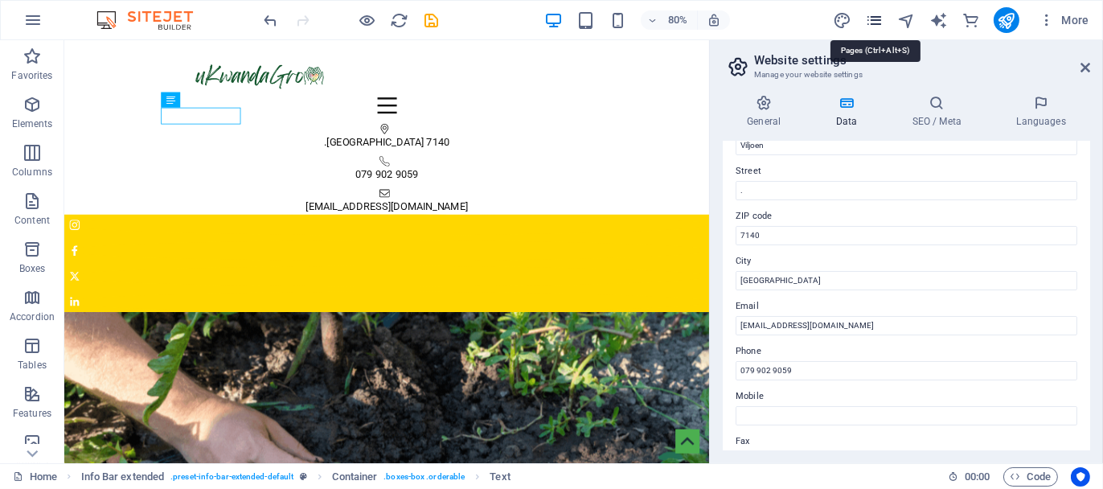
type input "."
click at [876, 18] on icon "pages" at bounding box center [874, 20] width 18 height 18
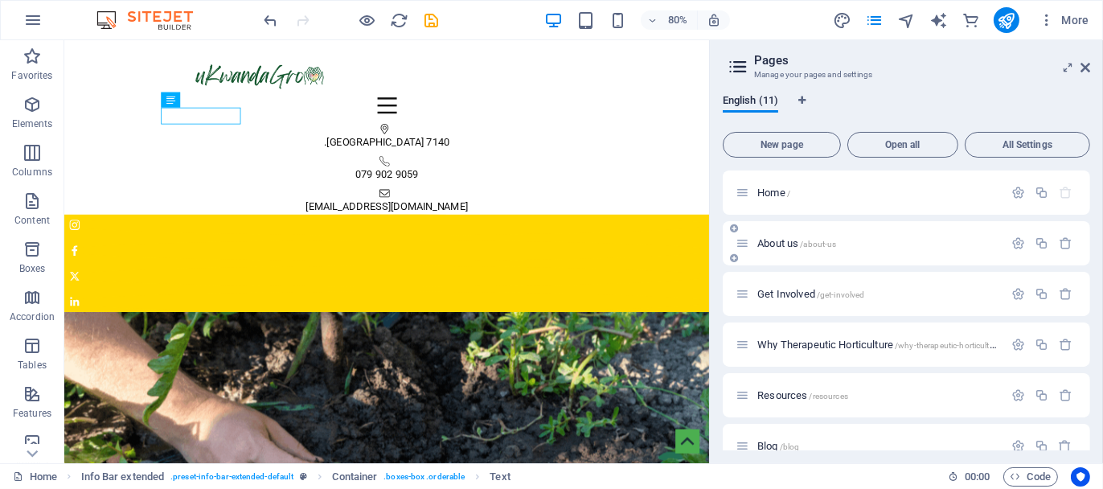
click at [777, 236] on div "About us /about-us" at bounding box center [870, 243] width 268 height 18
click at [780, 243] on span "About us /about-us" at bounding box center [796, 243] width 79 height 12
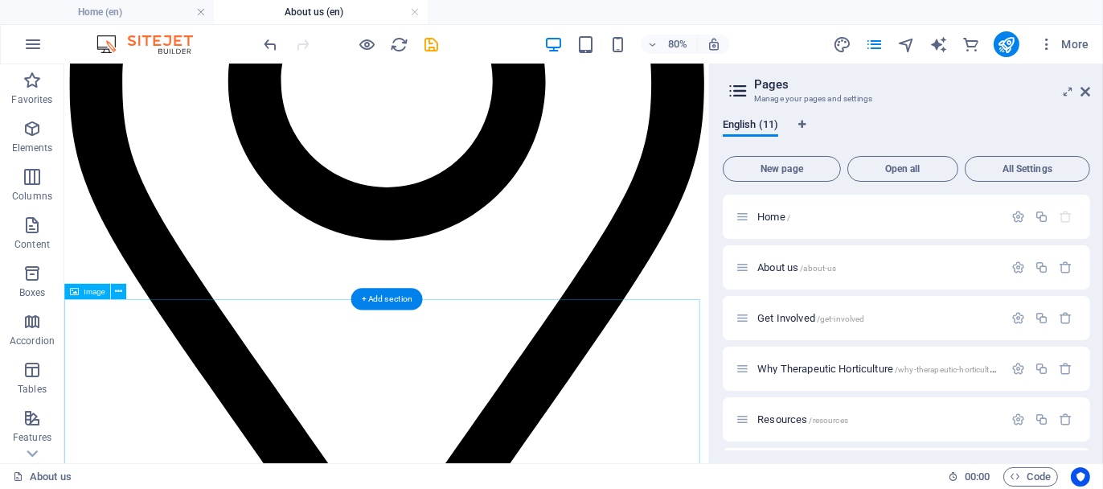
scroll to position [804, 0]
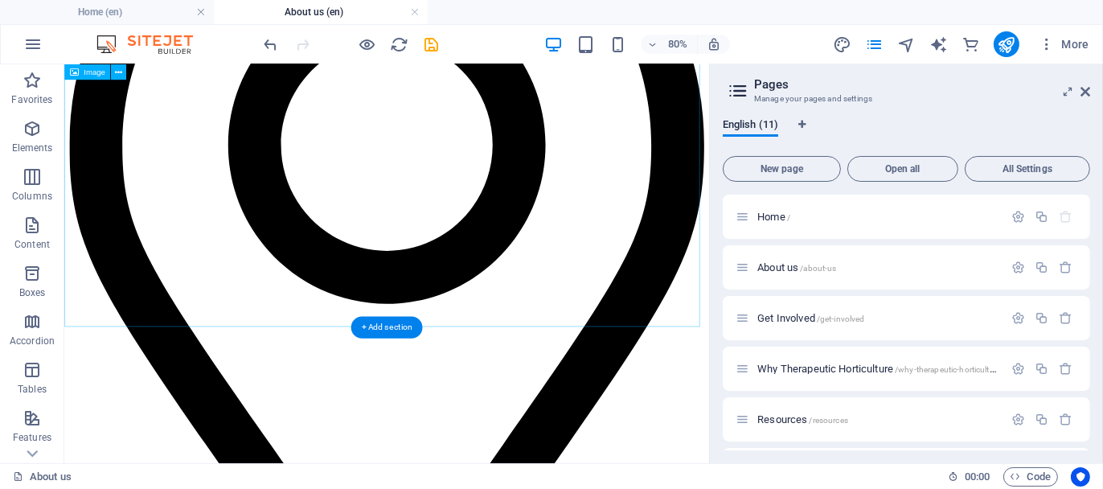
drag, startPoint x: 1090, startPoint y: 87, endPoint x: 956, endPoint y: 62, distance: 135.8
click at [1090, 87] on icon at bounding box center [1086, 91] width 10 height 13
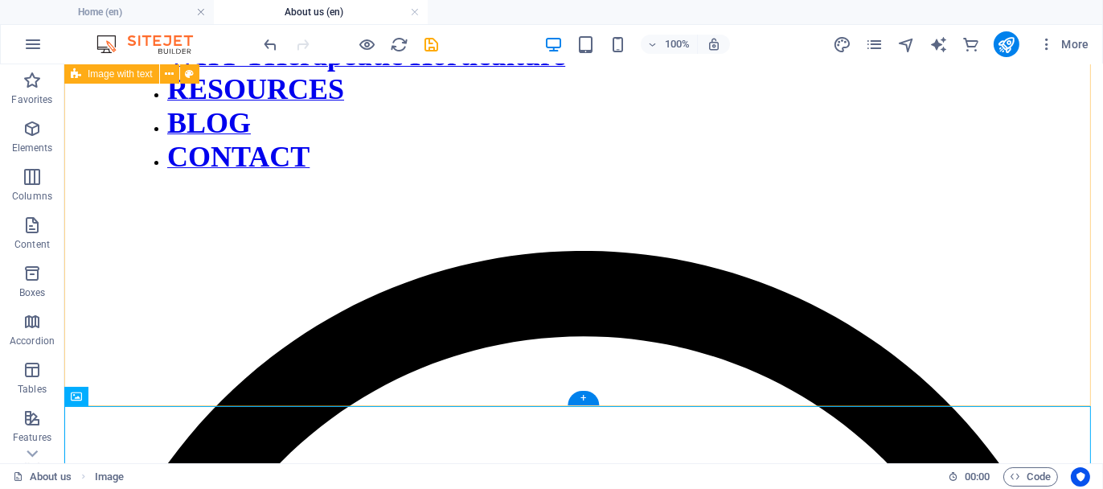
scroll to position [482, 0]
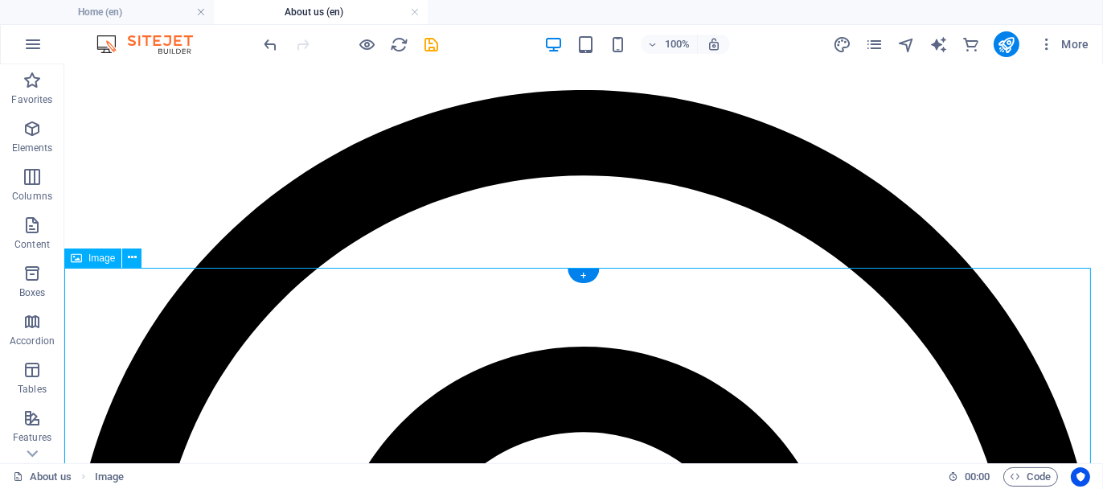
click at [130, 261] on icon at bounding box center [132, 257] width 9 height 17
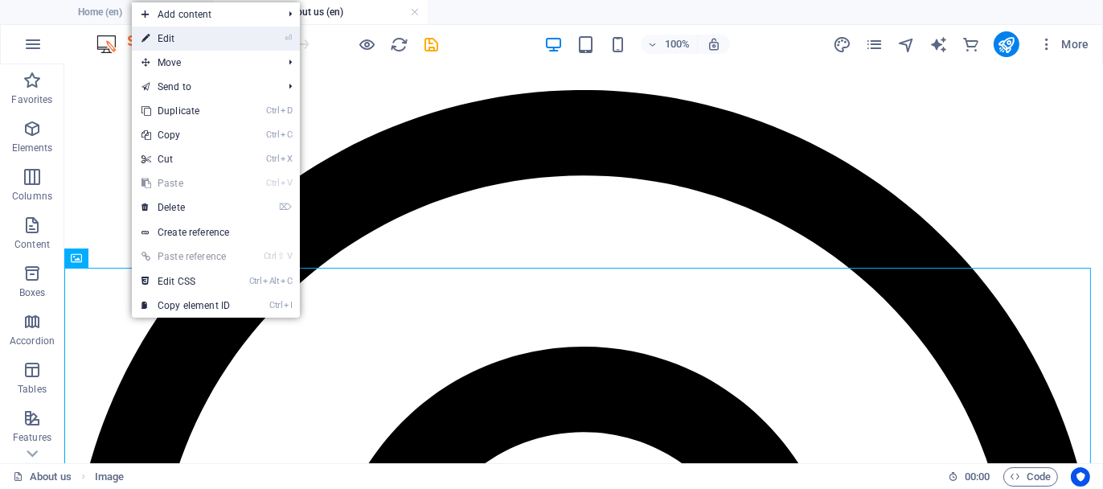
click at [190, 33] on link "⏎ Edit" at bounding box center [186, 39] width 108 height 24
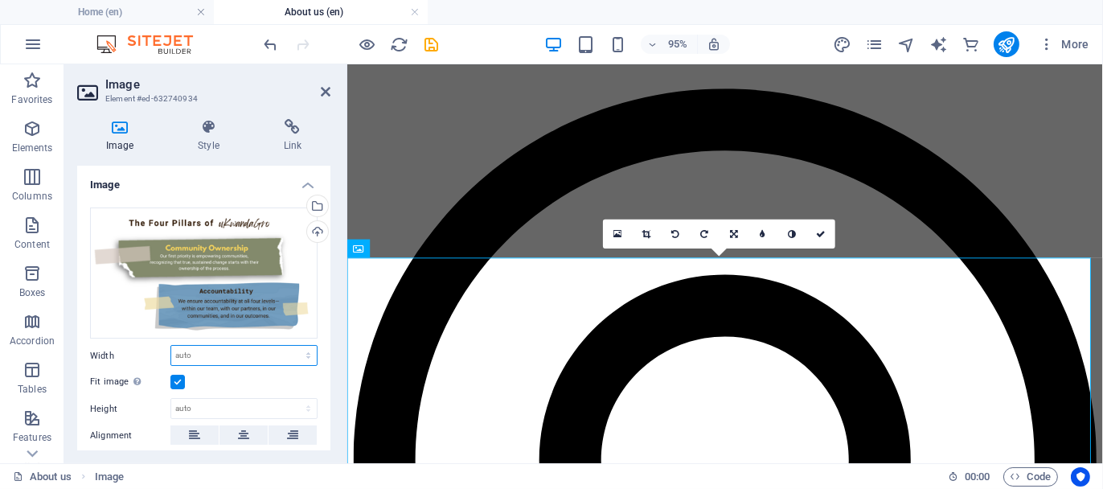
click at [227, 346] on select "Default auto px rem % em vh vw" at bounding box center [244, 355] width 146 height 19
click at [171, 346] on select "Default auto px rem % em vh vw" at bounding box center [244, 355] width 146 height 19
select select "DISABLED_OPTION_VALUE"
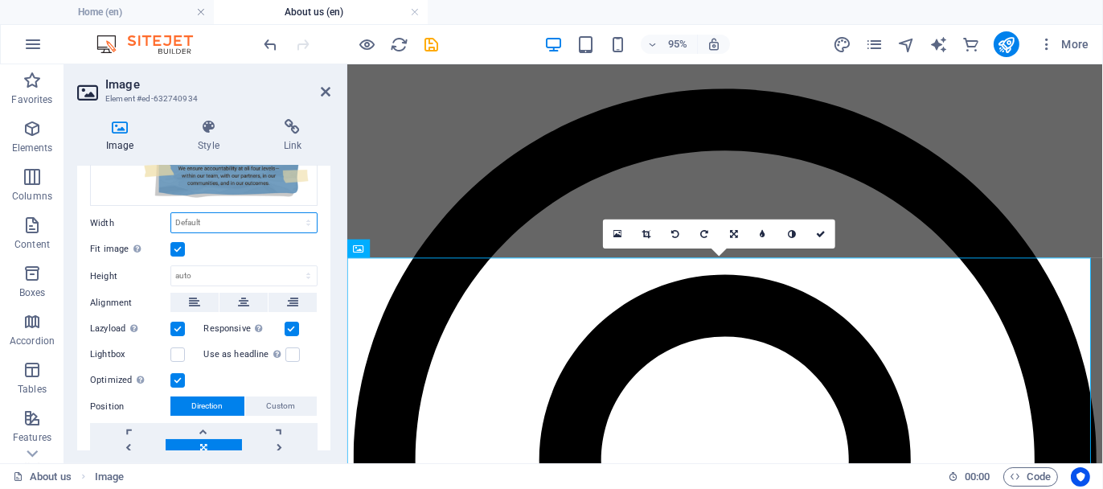
scroll to position [161, 0]
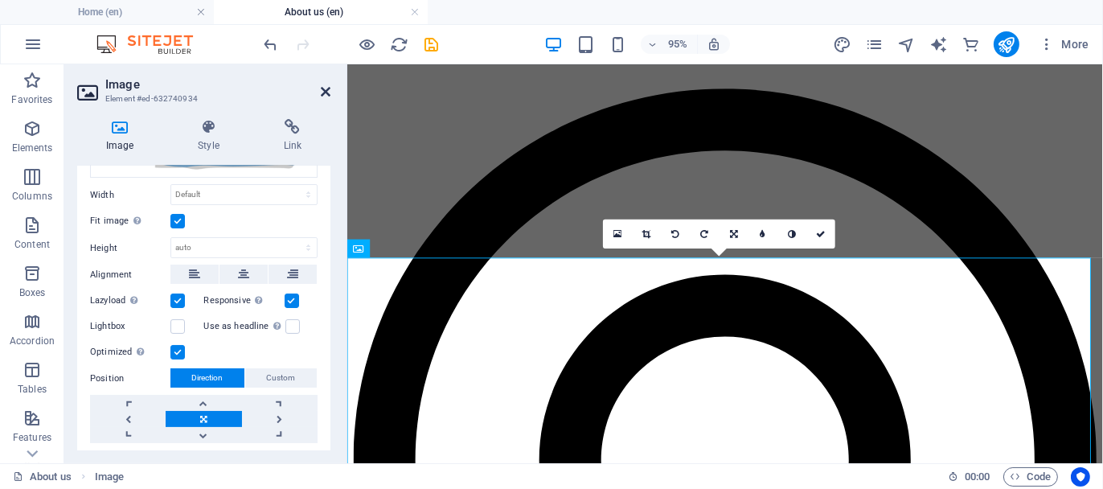
click at [326, 88] on icon at bounding box center [326, 91] width 10 height 13
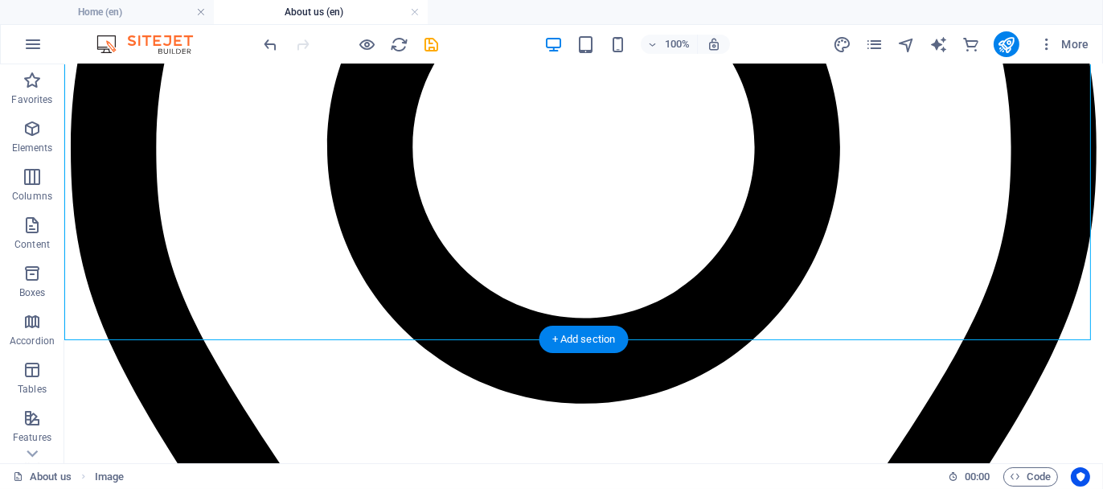
scroll to position [1045, 0]
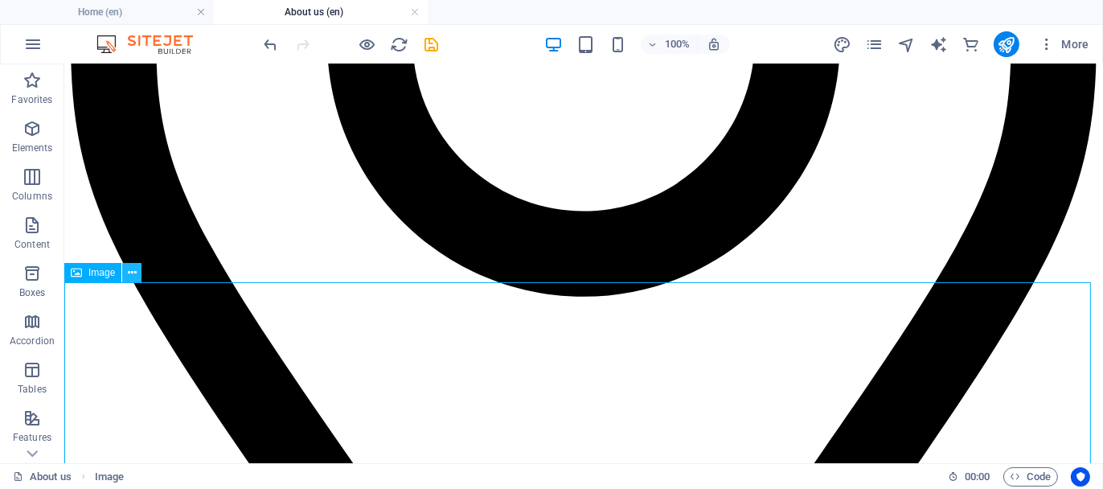
click at [129, 277] on icon at bounding box center [132, 273] width 9 height 17
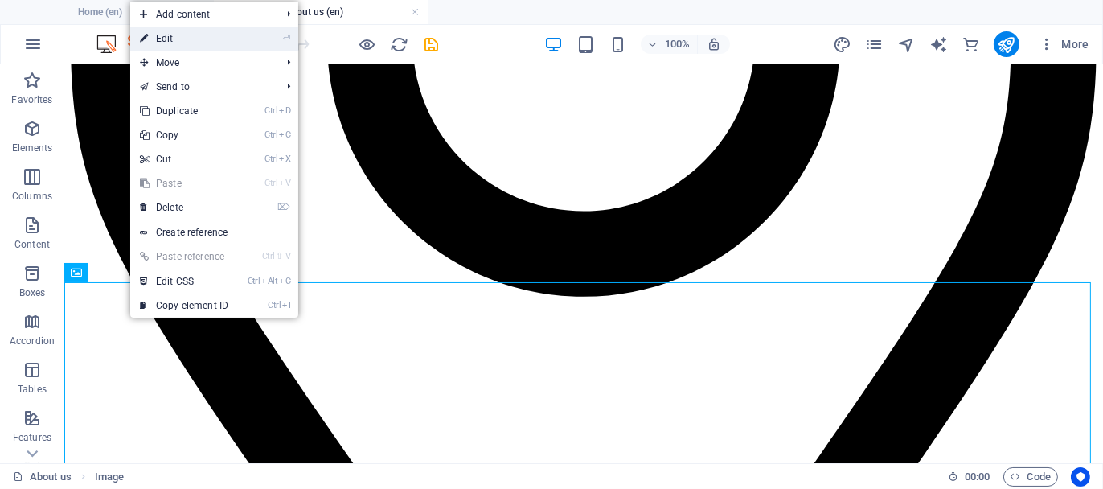
click at [170, 35] on link "⏎ Edit" at bounding box center [184, 39] width 108 height 24
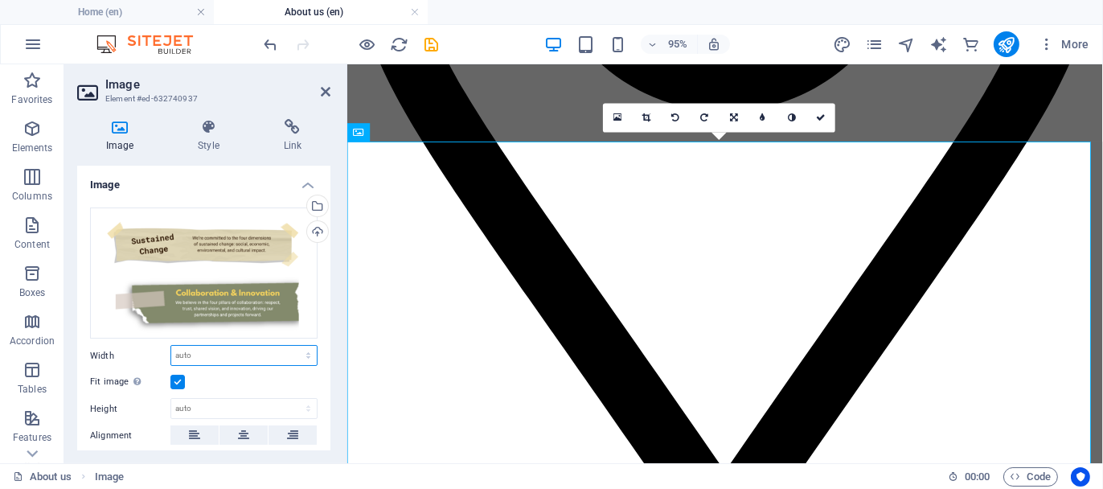
click at [218, 346] on select "Default auto px rem % em vh vw" at bounding box center [244, 355] width 146 height 19
select select "vh"
click at [292, 346] on select "Default auto px rem % em vh vw" at bounding box center [244, 355] width 146 height 19
type input "191.7"
click at [236, 352] on input "191.7" at bounding box center [244, 355] width 146 height 19
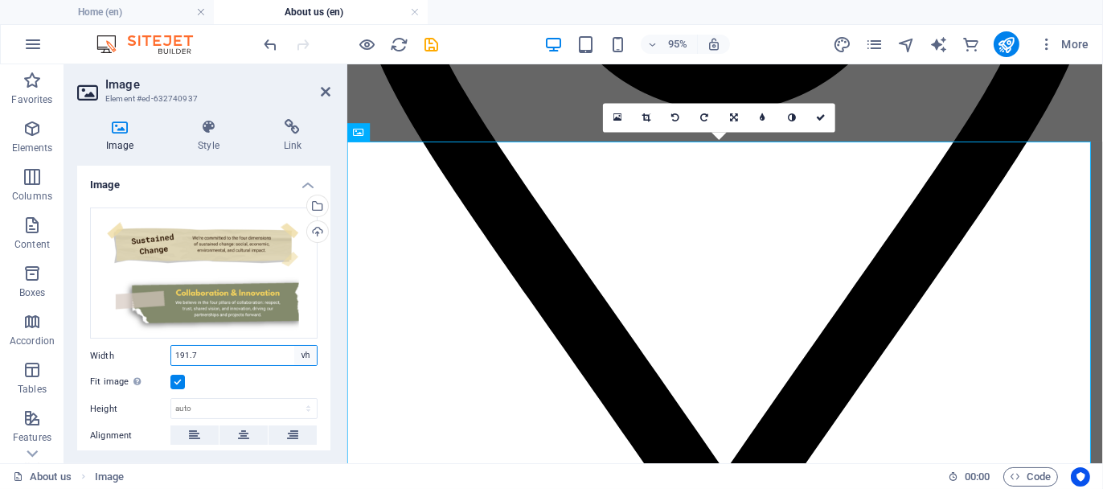
click at [303, 355] on select "Default auto px rem % em vh vw" at bounding box center [305, 355] width 23 height 19
select select "default"
click at [294, 346] on select "Default auto px rem % em vh vw" at bounding box center [305, 355] width 23 height 19
select select "DISABLED_OPTION_VALUE"
drag, startPoint x: 327, startPoint y: 87, endPoint x: 416, endPoint y: 108, distance: 90.9
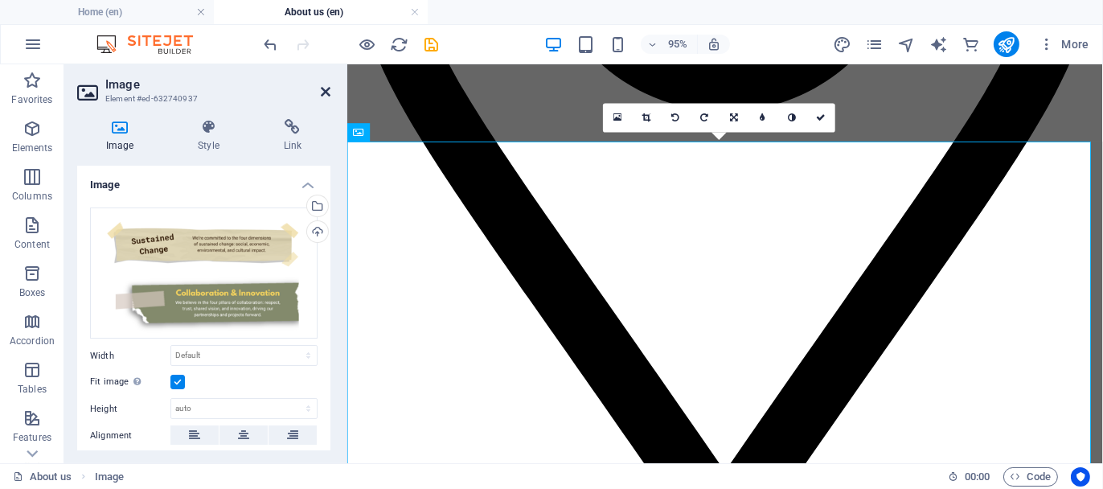
click at [327, 87] on icon at bounding box center [326, 91] width 10 height 13
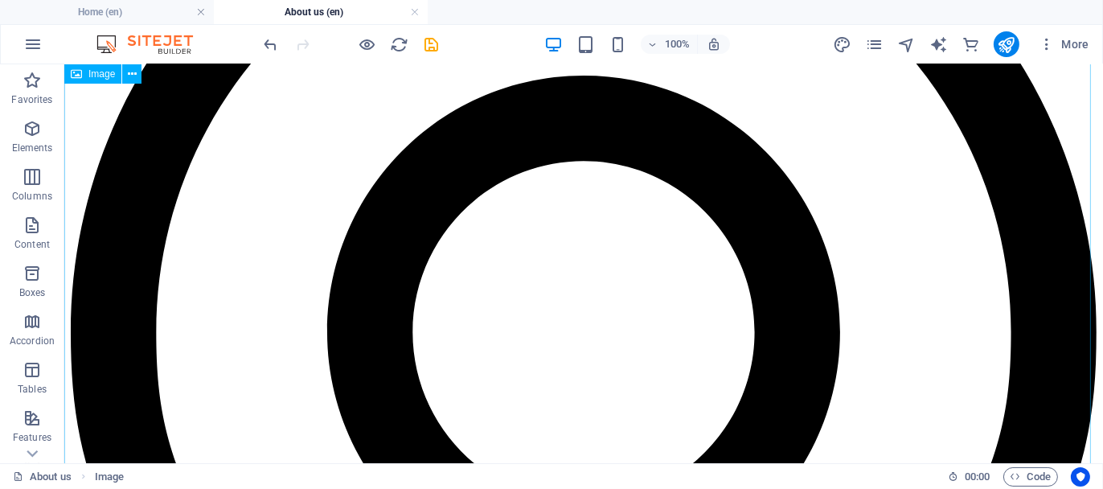
scroll to position [724, 0]
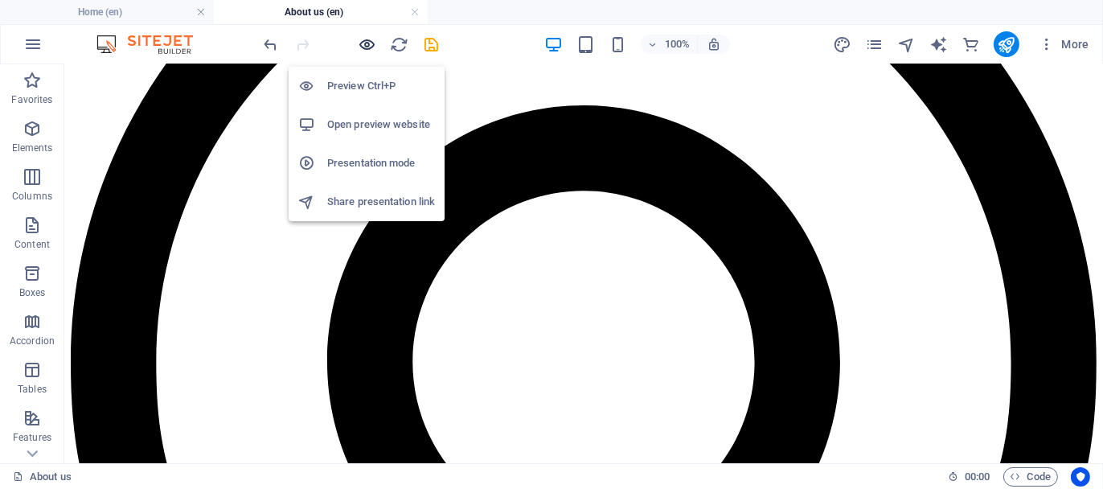
click at [363, 42] on icon "button" at bounding box center [368, 44] width 18 height 18
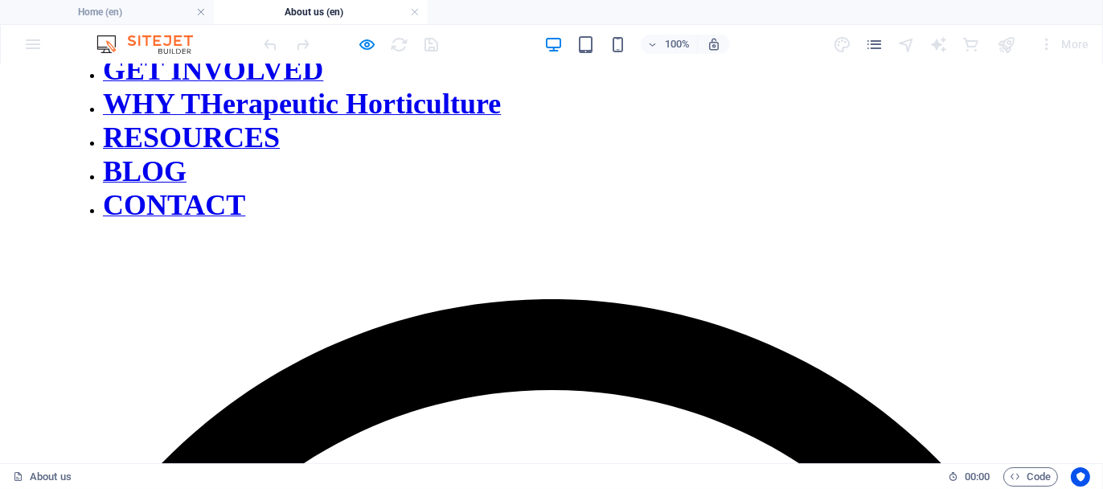
scroll to position [241, 0]
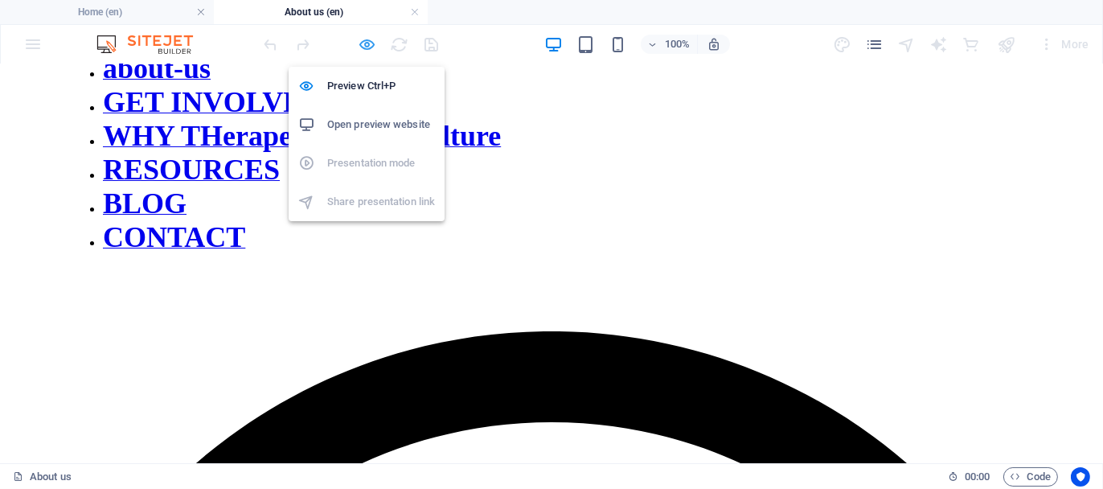
click at [368, 44] on icon "button" at bounding box center [368, 44] width 18 height 18
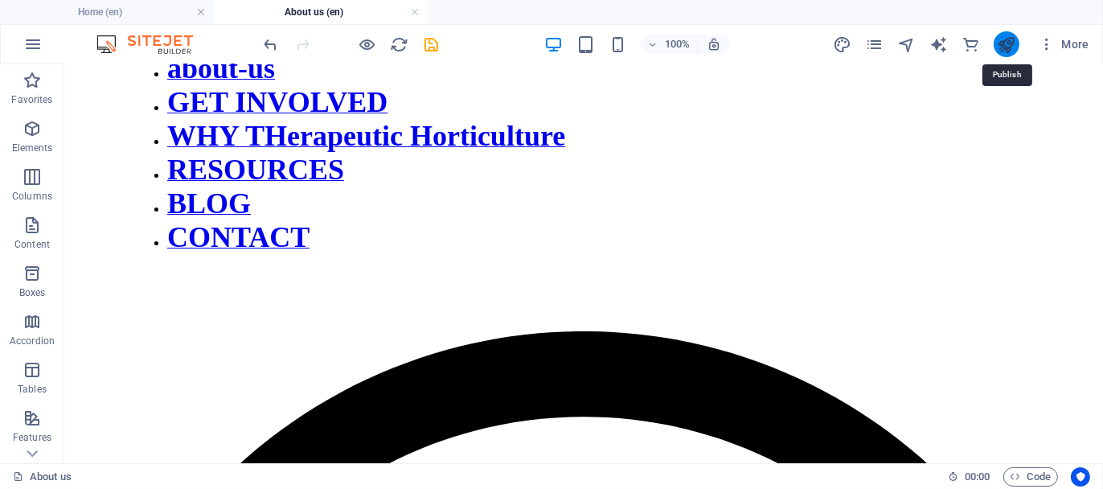
click at [1003, 43] on icon "publish" at bounding box center [1006, 44] width 18 height 18
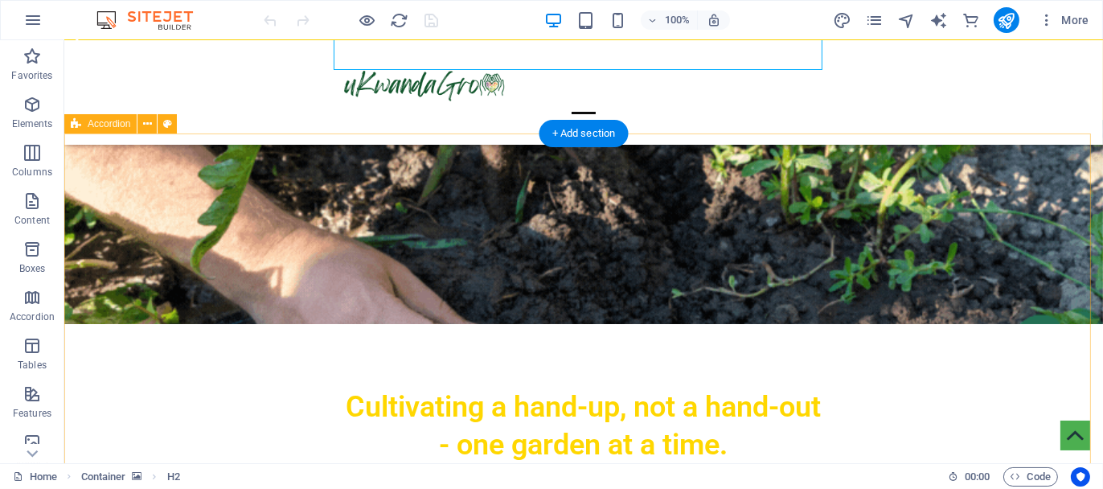
scroll to position [241, 0]
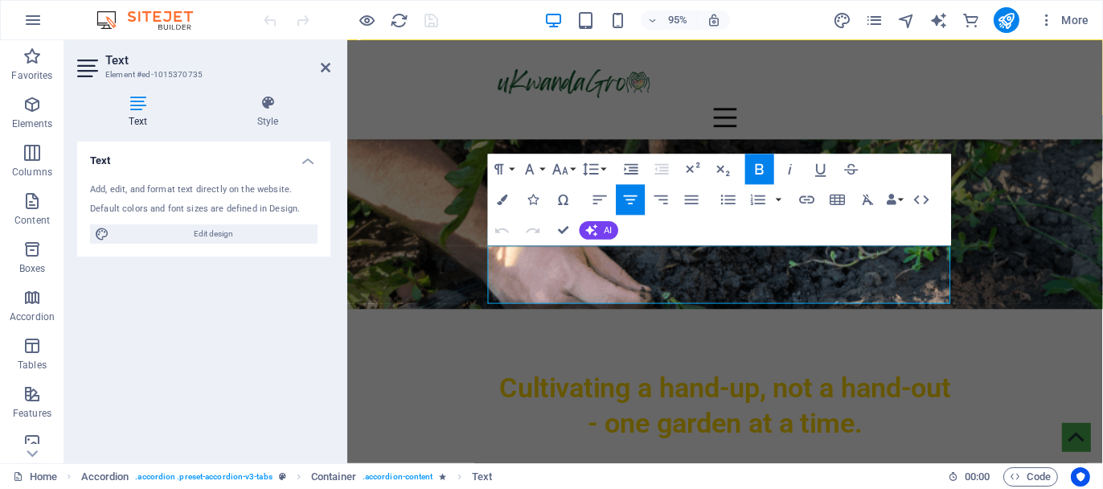
click at [760, 162] on icon "button" at bounding box center [759, 169] width 18 height 18
drag, startPoint x: 563, startPoint y: 225, endPoint x: 499, endPoint y: 185, distance: 75.2
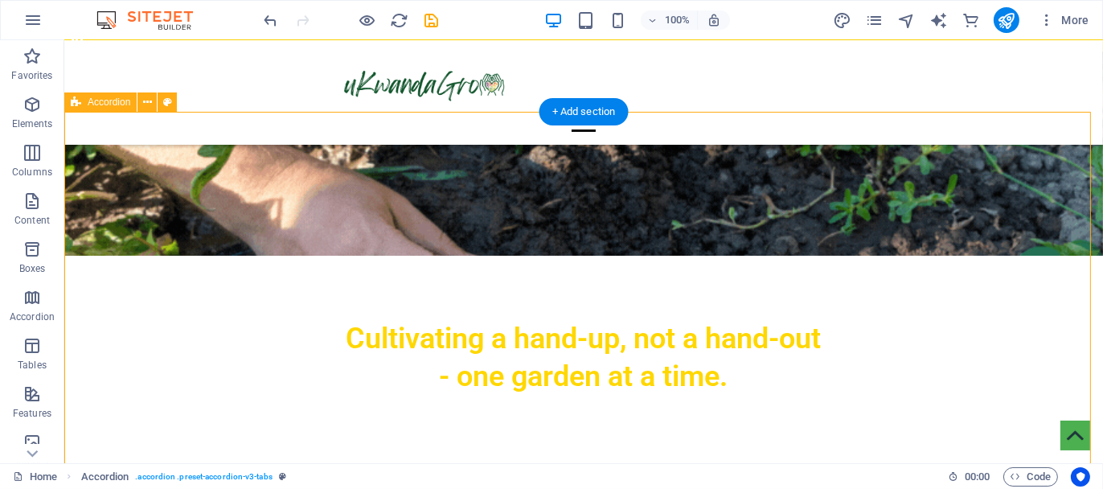
scroll to position [322, 0]
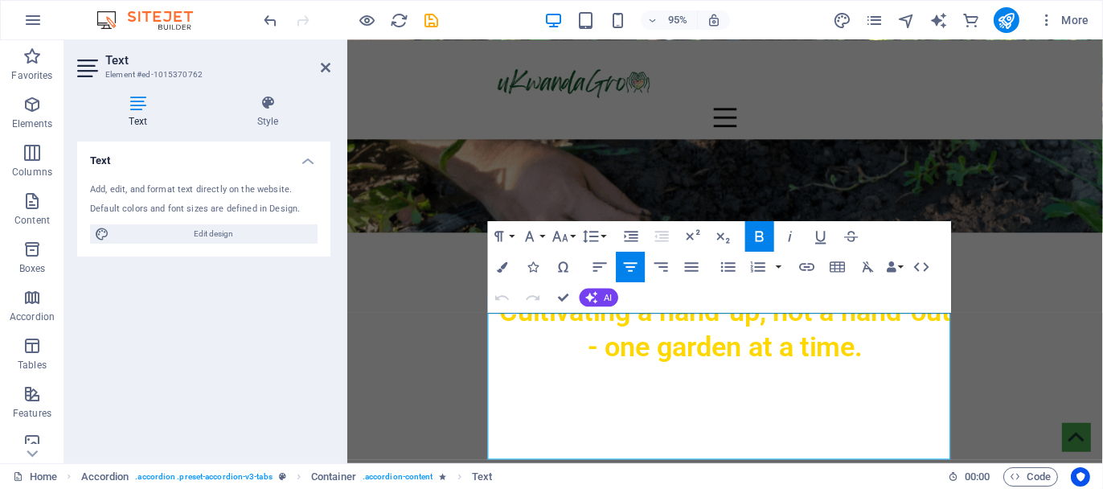
click at [765, 230] on icon "button" at bounding box center [759, 237] width 18 height 18
drag, startPoint x: 726, startPoint y: 404, endPoint x: 923, endPoint y: 400, distance: 197.0
drag, startPoint x: 636, startPoint y: 372, endPoint x: 846, endPoint y: 375, distance: 209.9
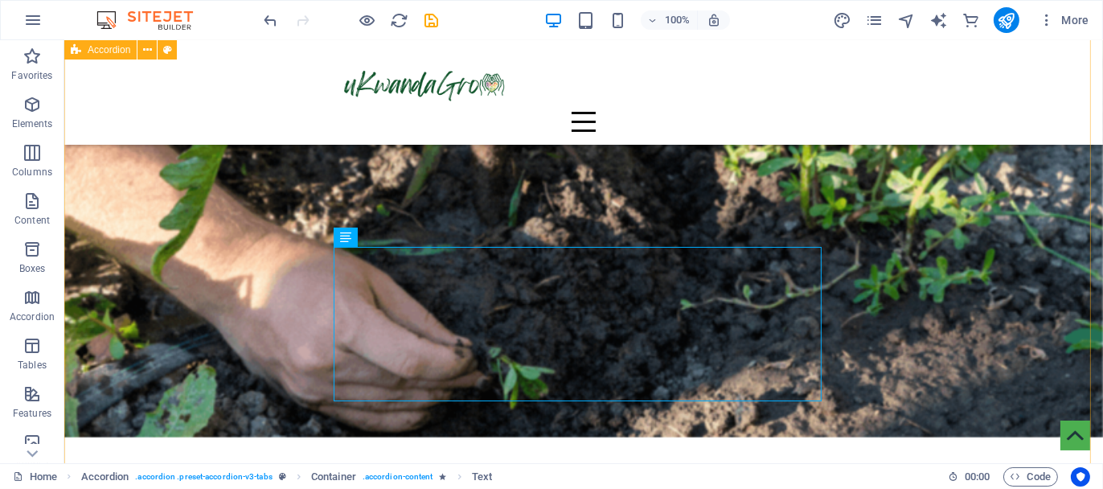
scroll to position [322, 0]
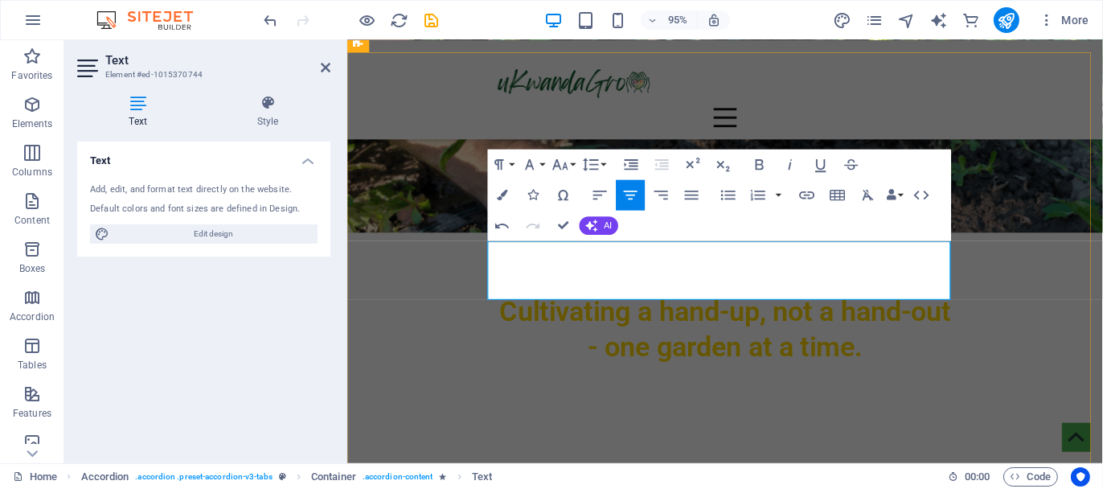
drag, startPoint x: 625, startPoint y: 268, endPoint x: 505, endPoint y: 268, distance: 119.8
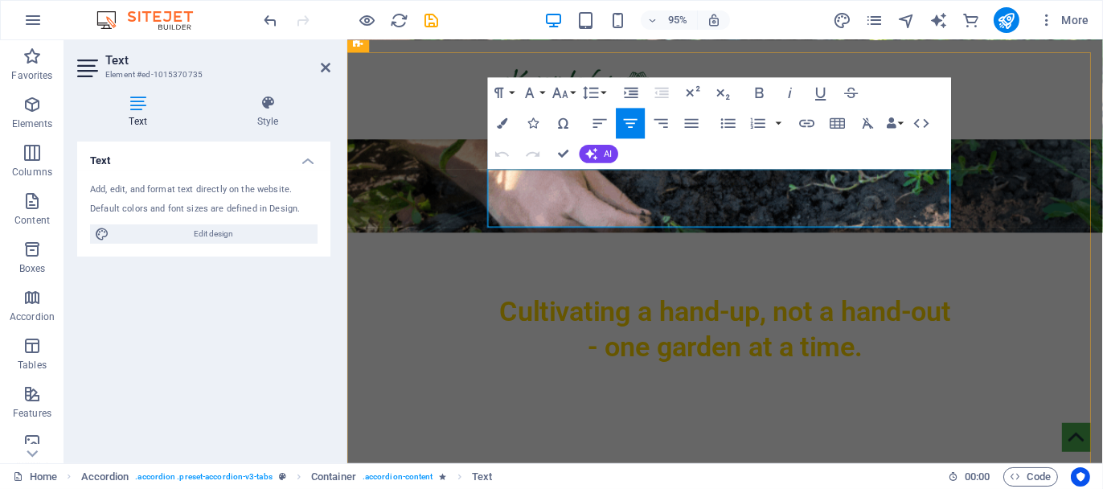
drag, startPoint x: 680, startPoint y: 189, endPoint x: 761, endPoint y: 181, distance: 80.8
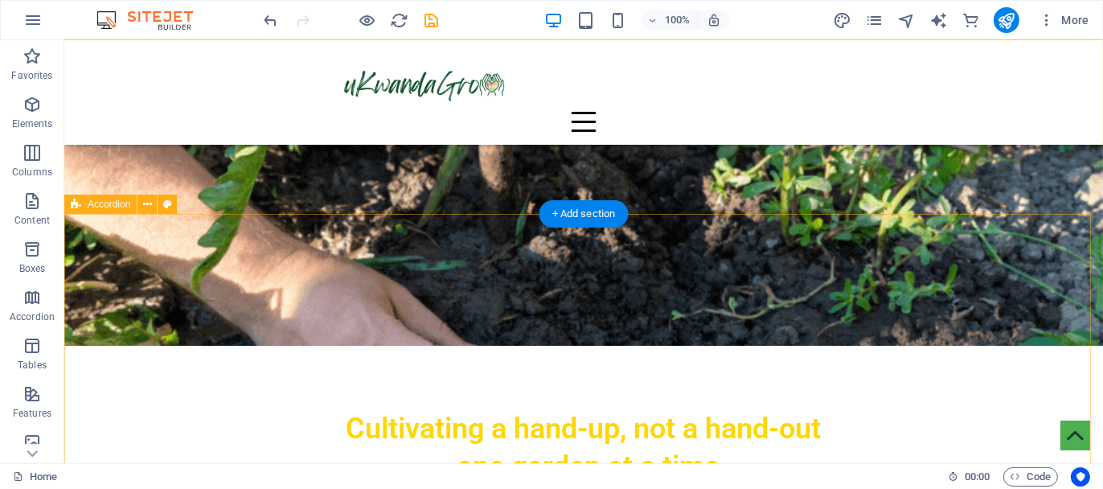
scroll to position [161, 0]
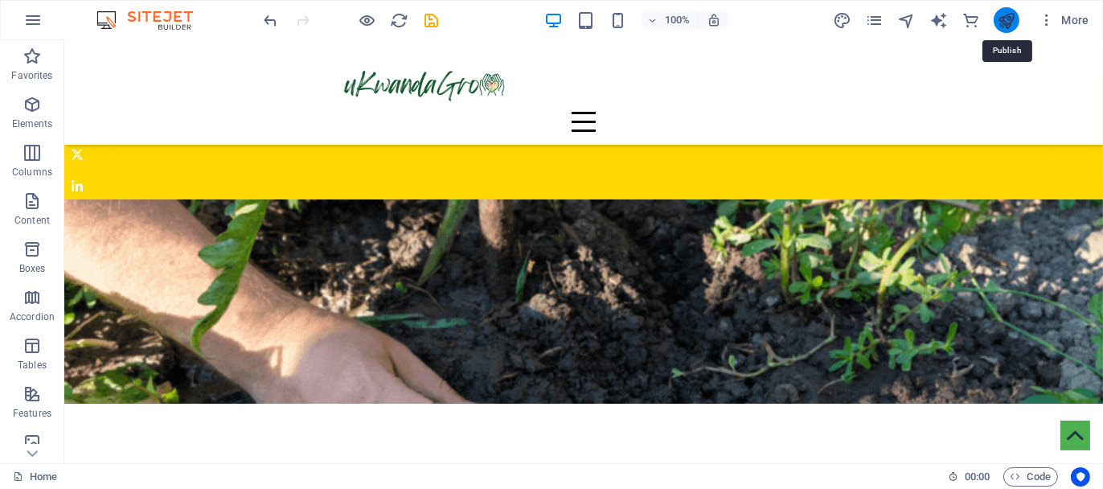
click at [1003, 27] on icon "publish" at bounding box center [1006, 20] width 18 height 18
